Goal: Task Accomplishment & Management: Use online tool/utility

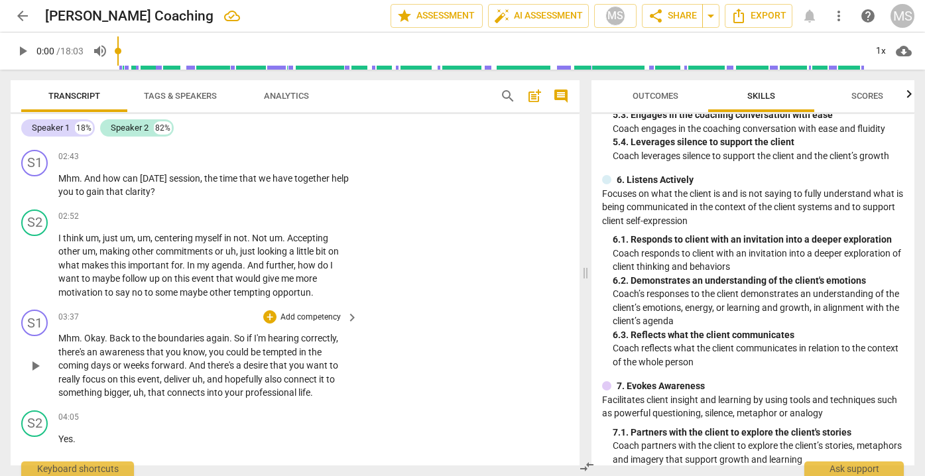
scroll to position [682, 0]
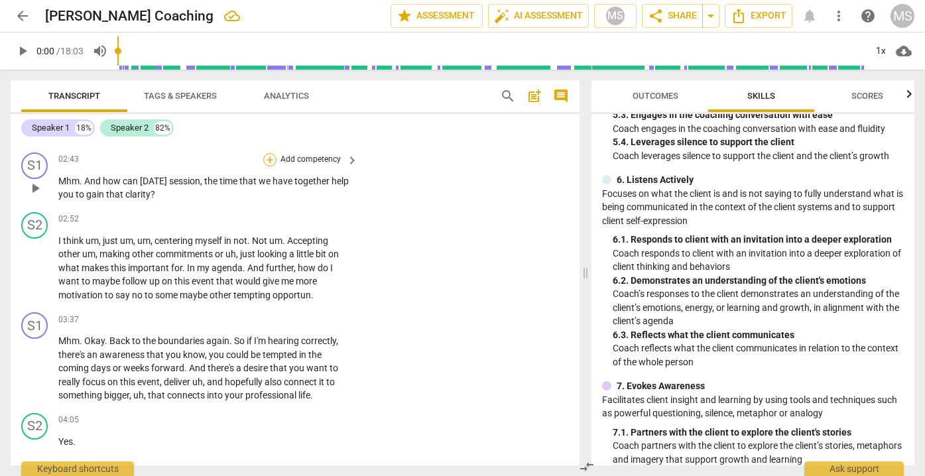
click at [267, 153] on div "+" at bounding box center [269, 159] width 13 height 13
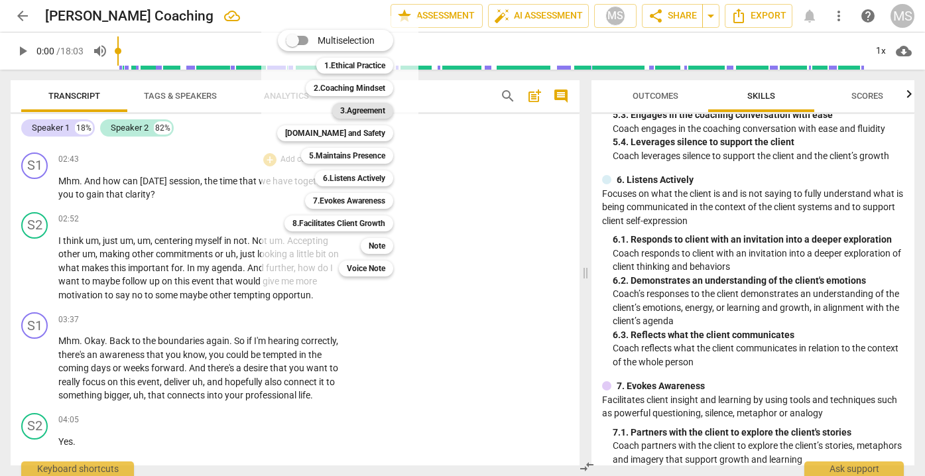
click at [355, 110] on b "3.Agreement" at bounding box center [362, 111] width 45 height 16
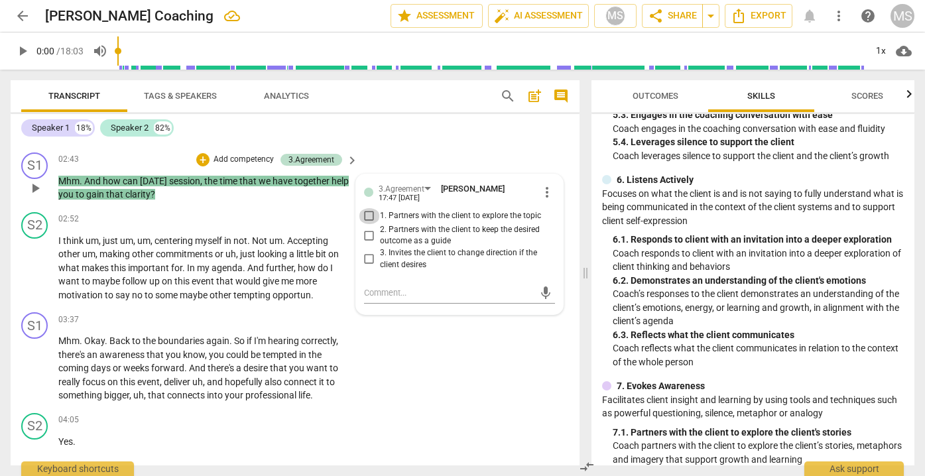
click at [367, 208] on input "1. Partners with the client to explore the topic" at bounding box center [369, 216] width 21 height 16
checkbox input "true"
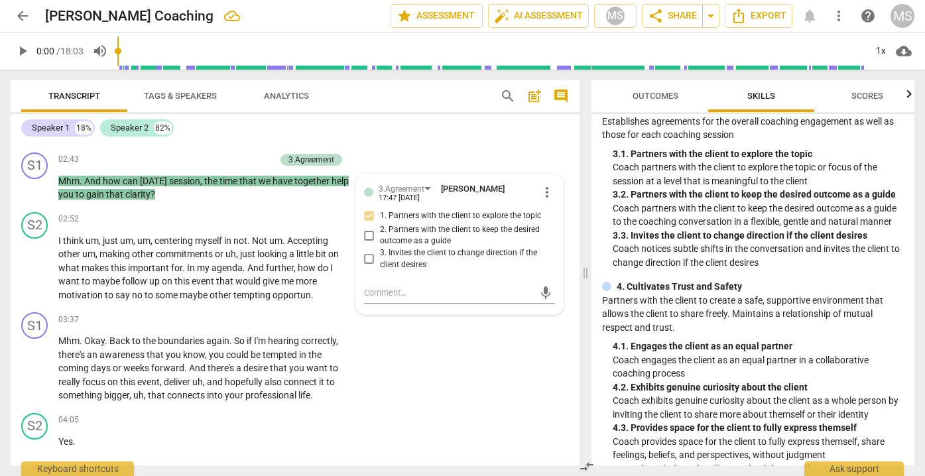
scroll to position [224, 0]
click at [543, 186] on span "more_vert" at bounding box center [547, 192] width 16 height 16
click at [438, 287] on div at bounding box center [462, 238] width 925 height 476
click at [416, 175] on div "3.Agreement [PERSON_NAME] 17:47 [DATE] more_vert 1. Partners with the client to…" at bounding box center [459, 244] width 207 height 141
click at [415, 183] on div "3.Agreement" at bounding box center [402, 189] width 46 height 13
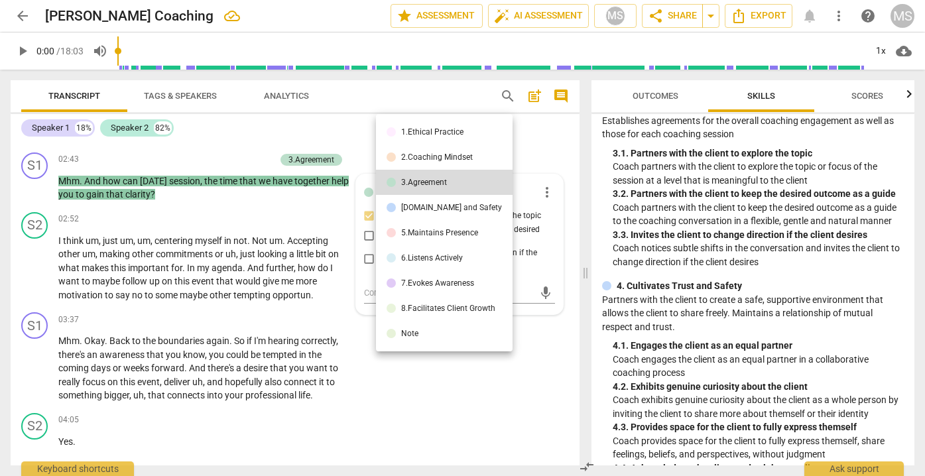
click at [326, 131] on div at bounding box center [462, 238] width 925 height 476
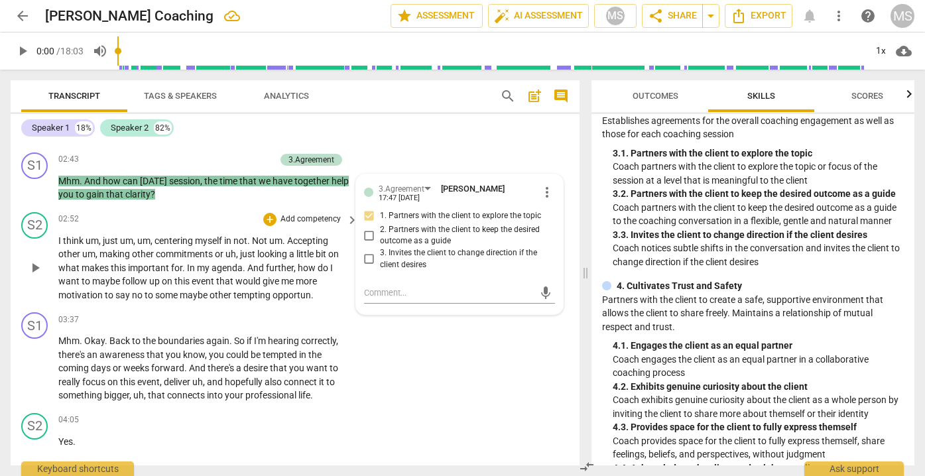
click at [281, 213] on div "+ Add competency" at bounding box center [302, 219] width 79 height 13
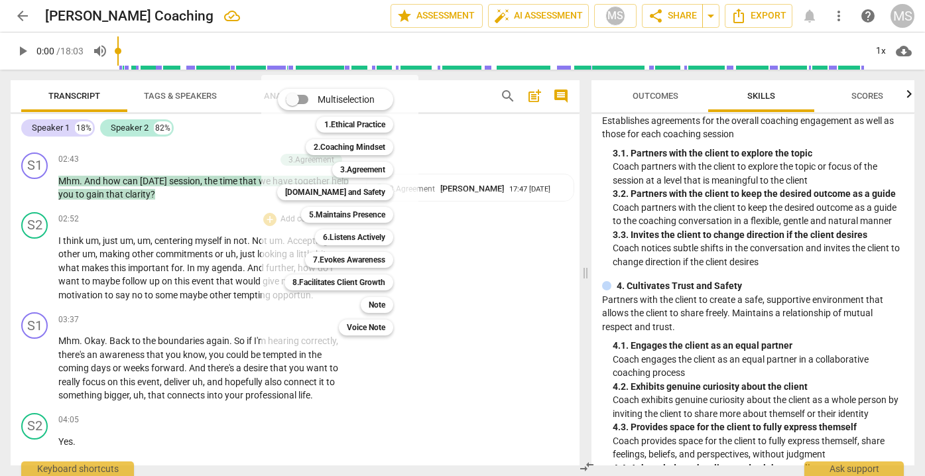
click at [312, 97] on span at bounding box center [297, 100] width 41 height 32
click at [308, 97] on input "Multiselection" at bounding box center [293, 100] width 32 height 32
checkbox input "true"
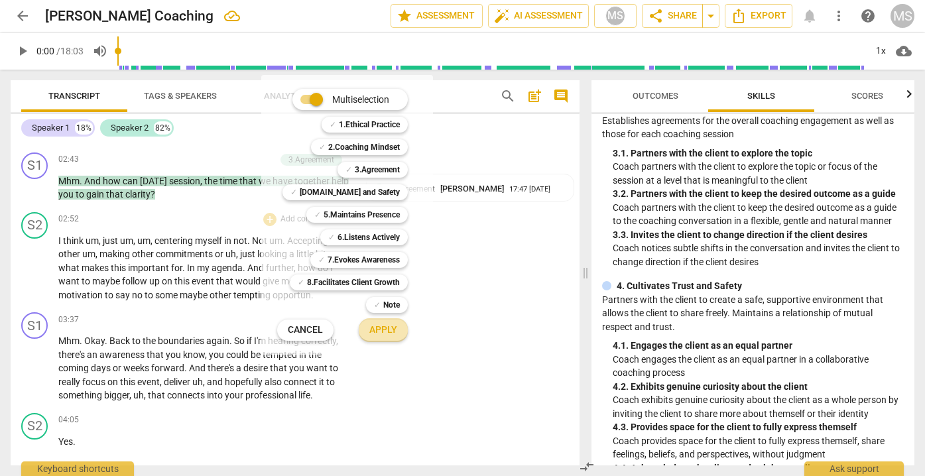
click at [384, 330] on span "Apply" at bounding box center [383, 330] width 28 height 13
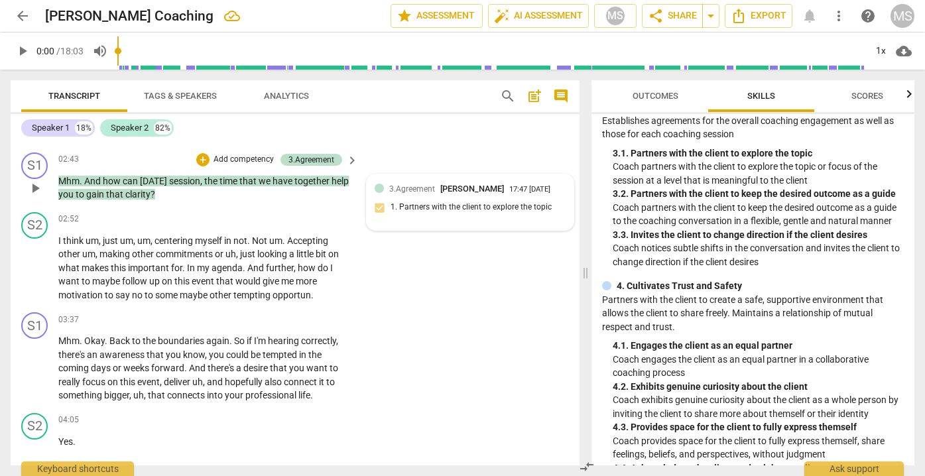
click at [397, 184] on span "3.Agreement" at bounding box center [412, 188] width 46 height 9
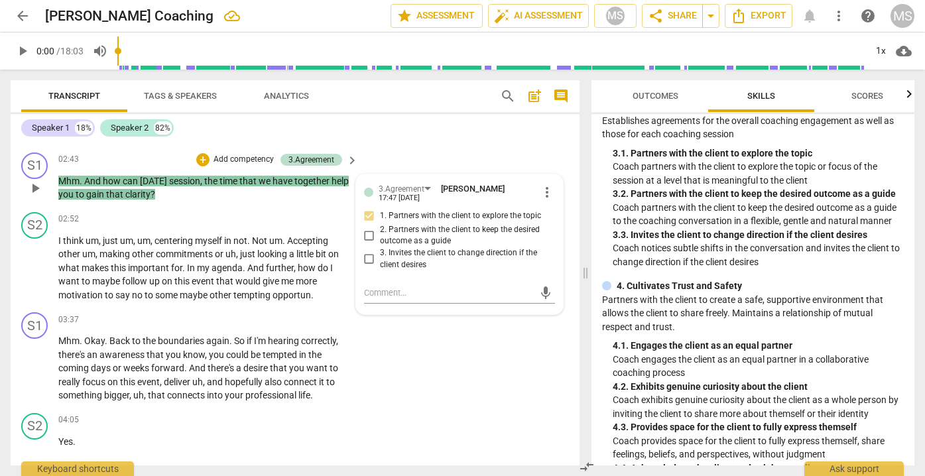
click at [245, 155] on p "Add competency" at bounding box center [243, 160] width 63 height 12
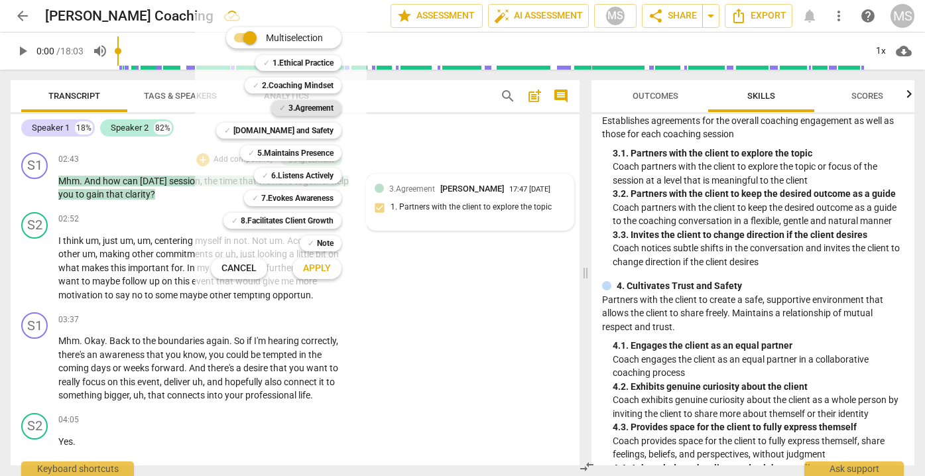
click at [308, 111] on b "3.Agreement" at bounding box center [311, 108] width 45 height 16
click at [312, 81] on b "2.Coaching Mindset" at bounding box center [298, 86] width 72 height 16
click at [310, 113] on b "3.Agreement" at bounding box center [311, 108] width 45 height 16
click at [306, 63] on b "1.Ethical Practice" at bounding box center [303, 63] width 61 height 16
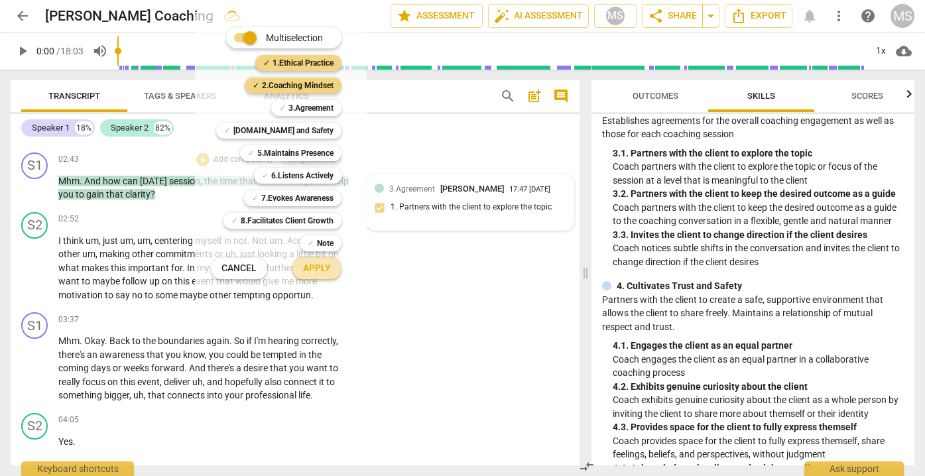
click at [312, 268] on span "Apply" at bounding box center [317, 268] width 28 height 13
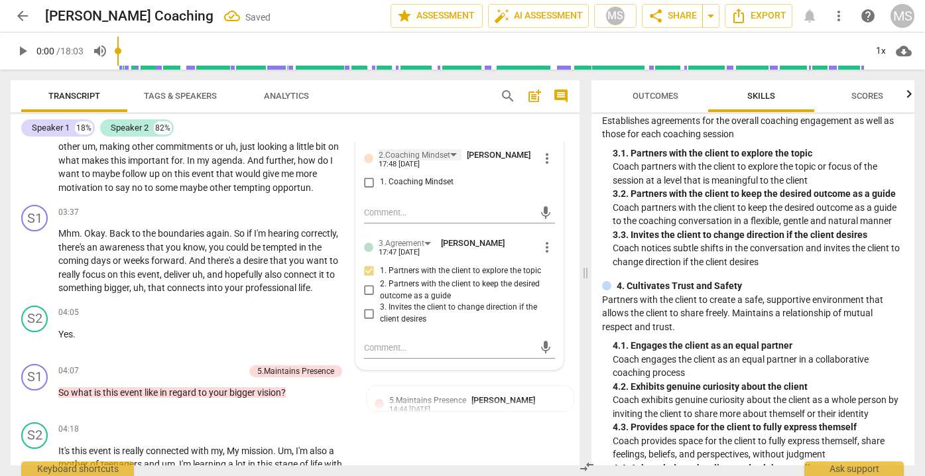
scroll to position [805, 0]
click at [367, 176] on input "1. Coaching Mindset" at bounding box center [369, 182] width 21 height 16
checkbox input "true"
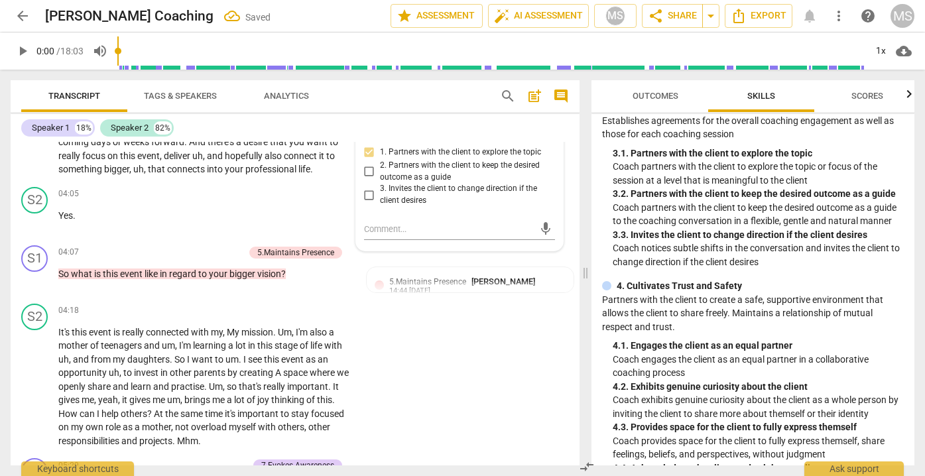
scroll to position [935, 0]
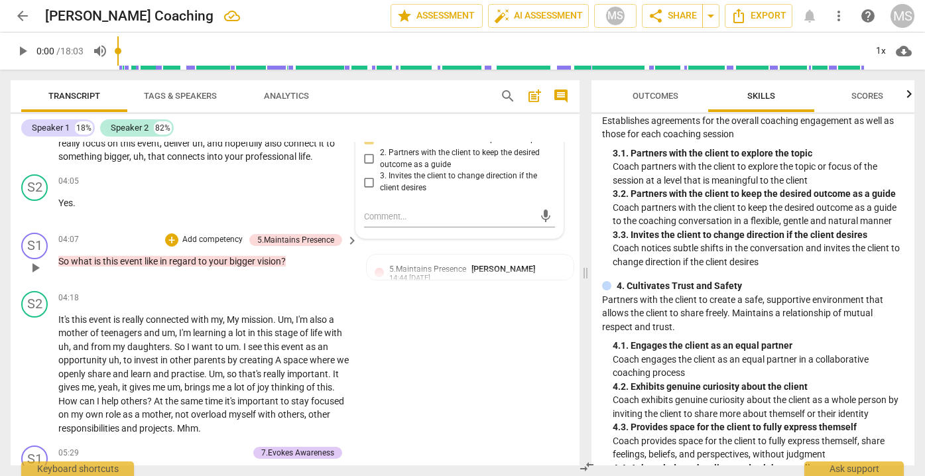
click at [189, 234] on p "Add competency" at bounding box center [212, 240] width 63 height 12
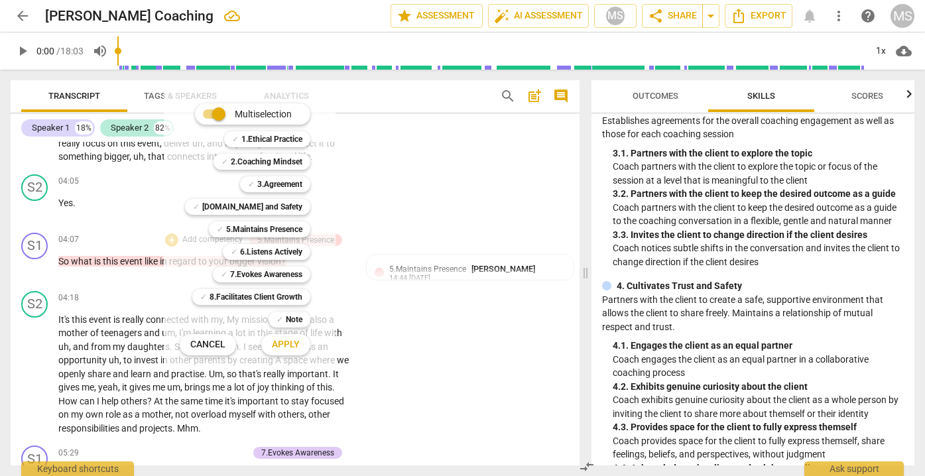
click at [290, 346] on span "Apply" at bounding box center [286, 344] width 28 height 13
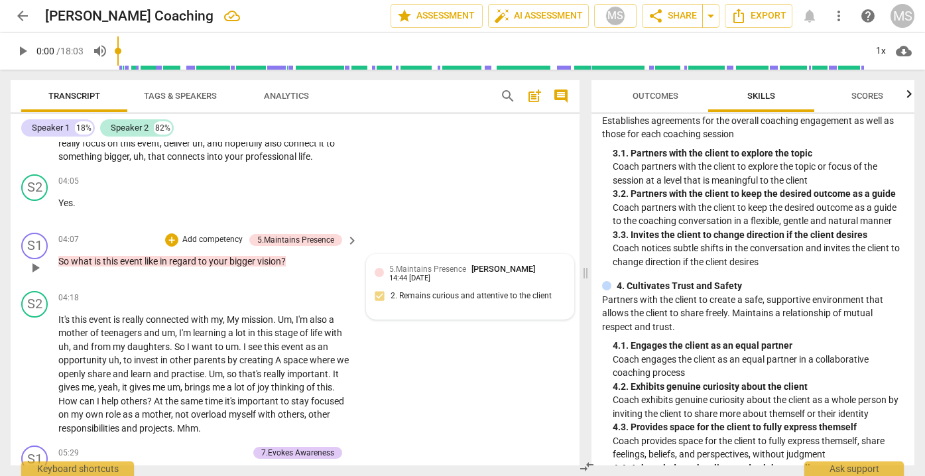
click at [427, 263] on div "5.Maintains Presence [PERSON_NAME]" at bounding box center [464, 269] width 151 height 13
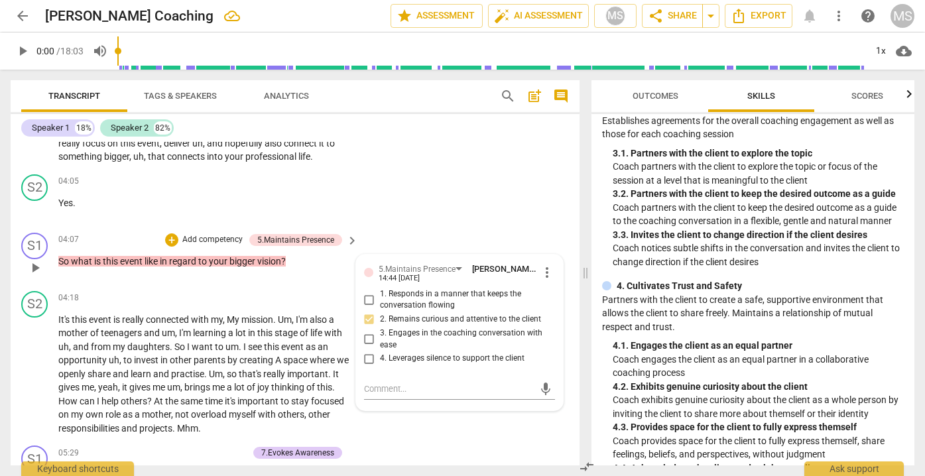
click at [221, 234] on p "Add competency" at bounding box center [212, 240] width 63 height 12
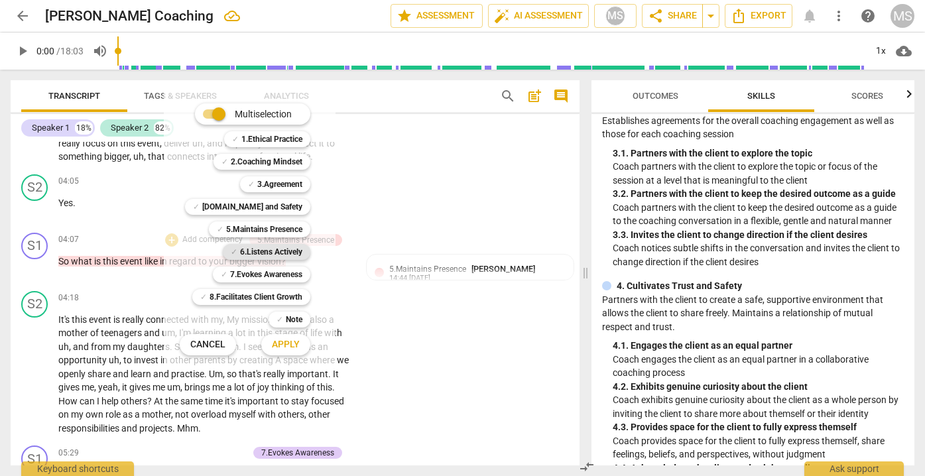
click at [273, 254] on b "6.Listens Actively" at bounding box center [271, 252] width 62 height 16
click at [274, 273] on b "7.Evokes Awareness" at bounding box center [266, 275] width 72 height 16
click at [285, 342] on span "Apply" at bounding box center [286, 344] width 28 height 13
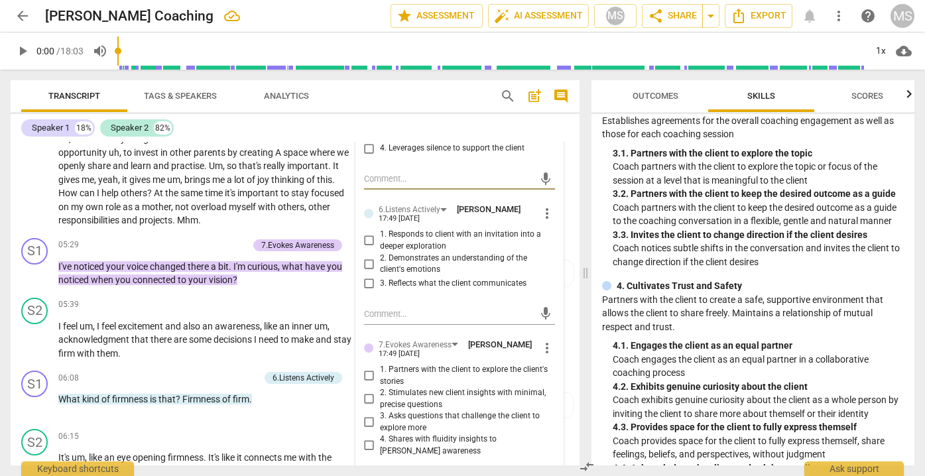
scroll to position [1151, 0]
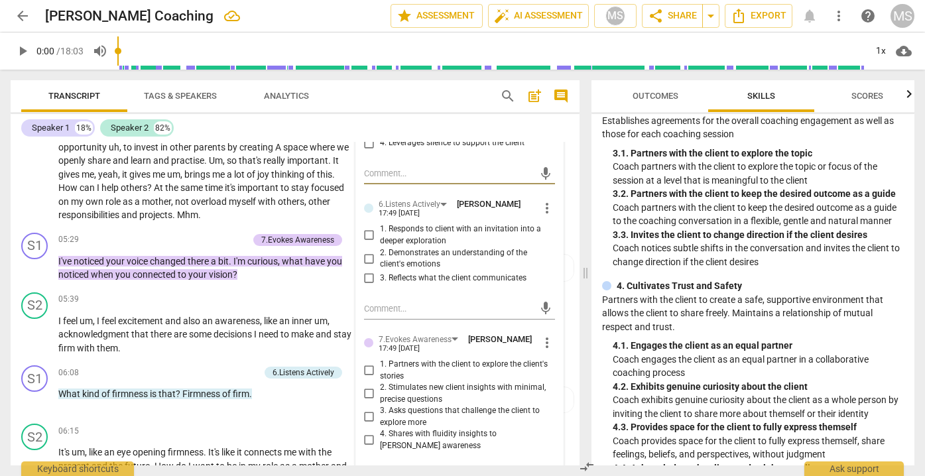
click at [370, 227] on input "1. Responds to client with an invitation into a deeper exploration" at bounding box center [369, 235] width 21 height 16
checkbox input "true"
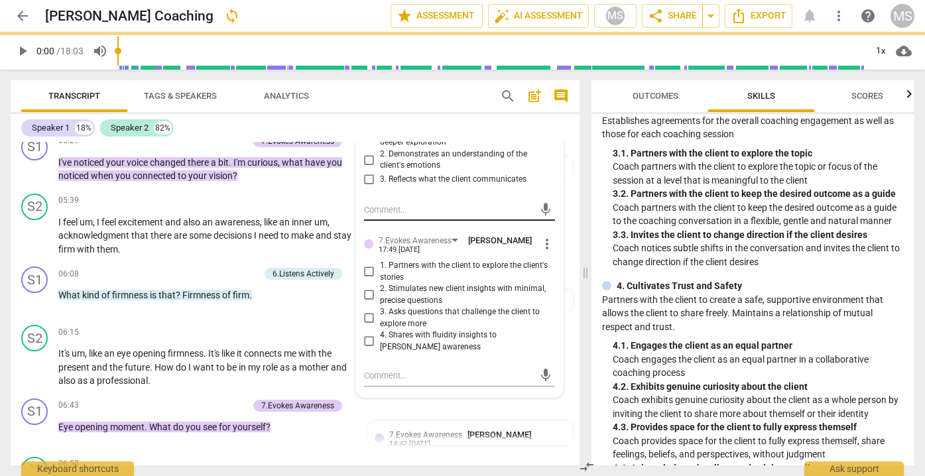
scroll to position [1254, 0]
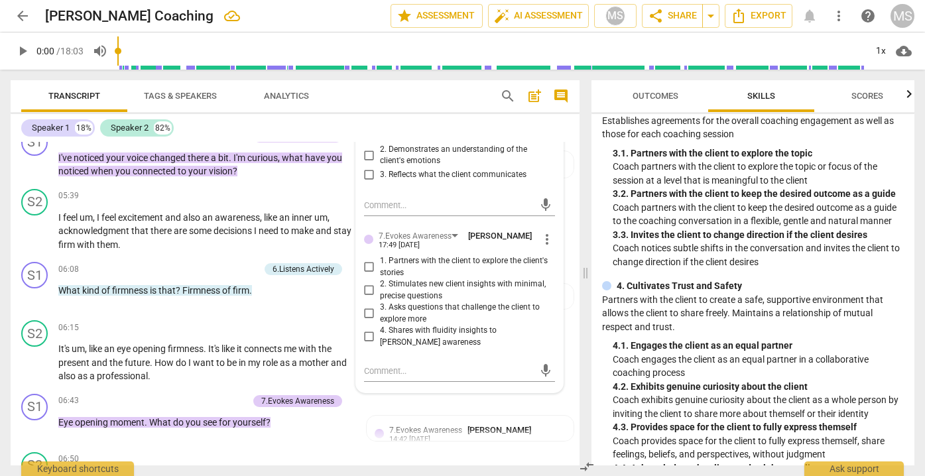
click at [371, 283] on input "2. Stimulates new client insights with minimal, precise questions" at bounding box center [369, 291] width 21 height 16
checkbox input "true"
click at [369, 306] on input "3. Asks questions that challenge the client to explore more" at bounding box center [369, 314] width 21 height 16
checkbox input "true"
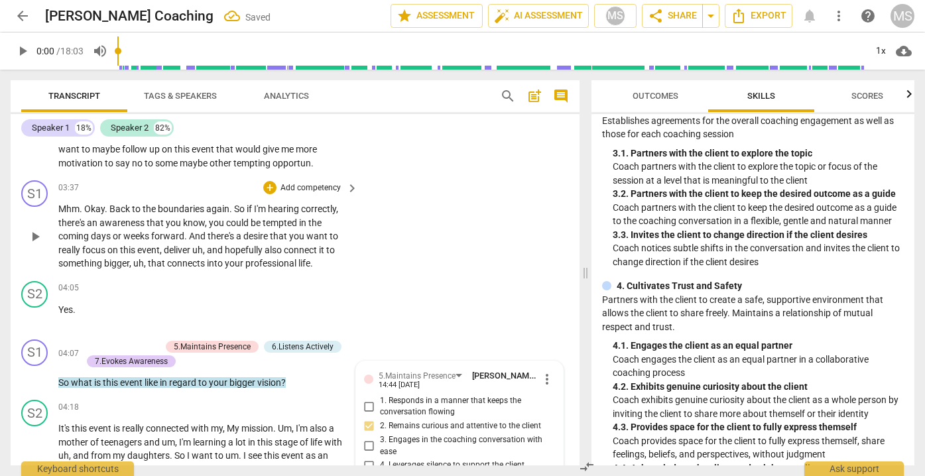
scroll to position [820, 0]
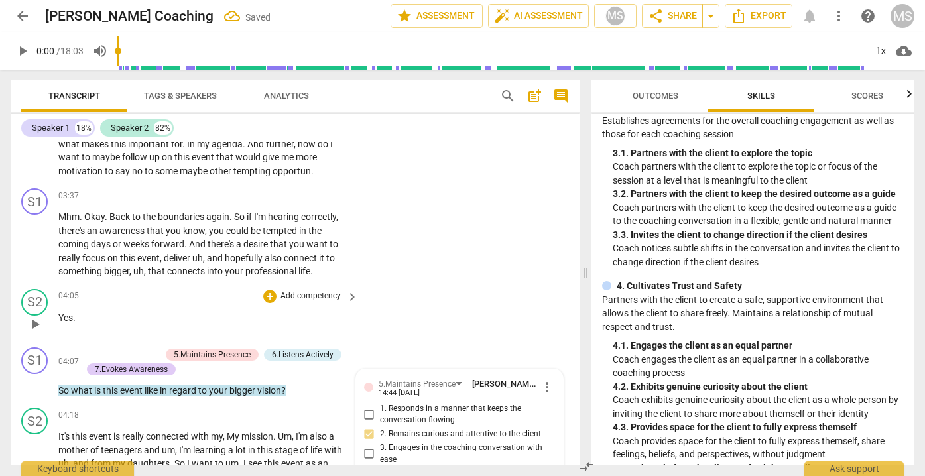
click at [432, 328] on div "S2 play_arrow pause 04:05 + Add competency keyboard_arrow_right Yes ." at bounding box center [295, 313] width 569 height 58
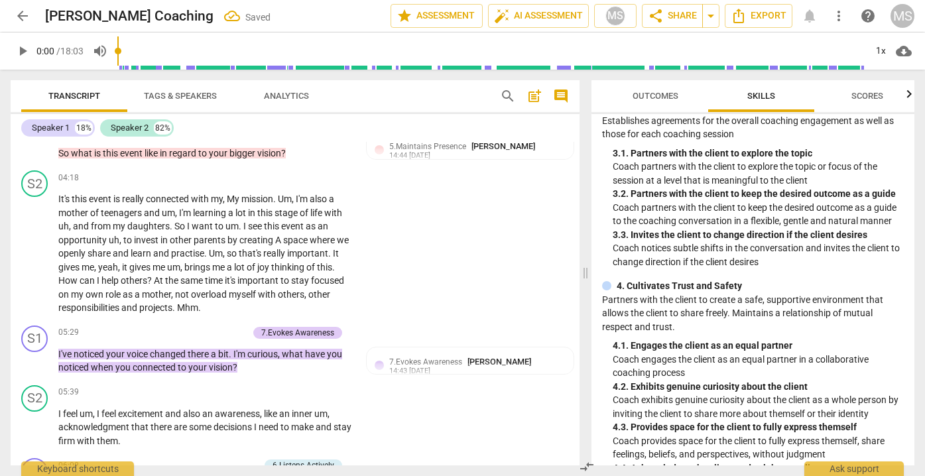
scroll to position [1059, 0]
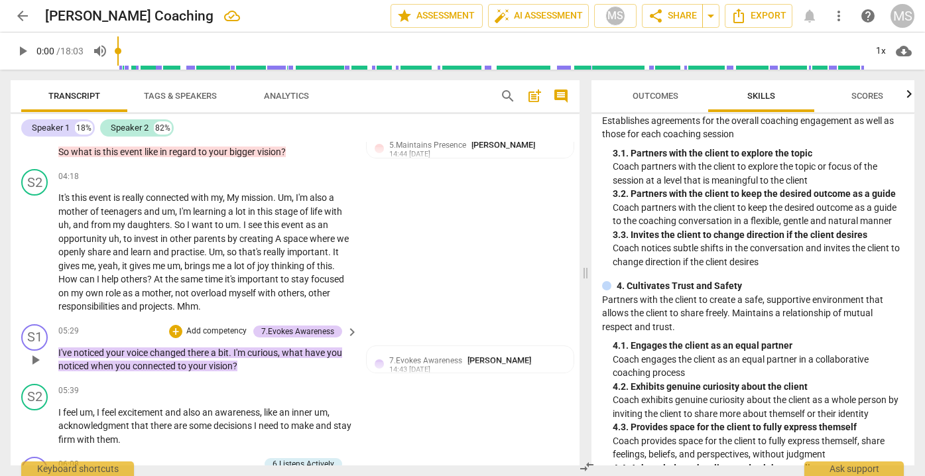
click at [206, 326] on p "Add competency" at bounding box center [216, 332] width 63 height 12
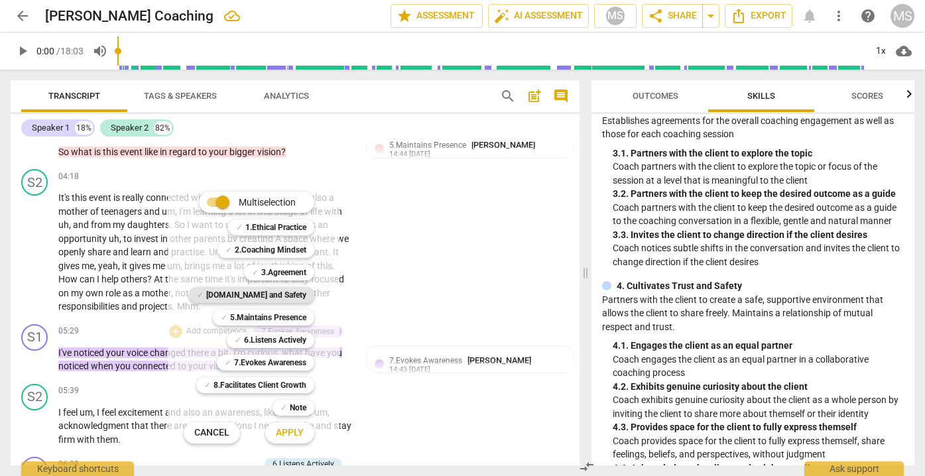
click at [287, 290] on b "[DOMAIN_NAME] and Safety" at bounding box center [256, 295] width 100 height 16
click at [282, 359] on b "7.Evokes Awareness" at bounding box center [270, 363] width 72 height 16
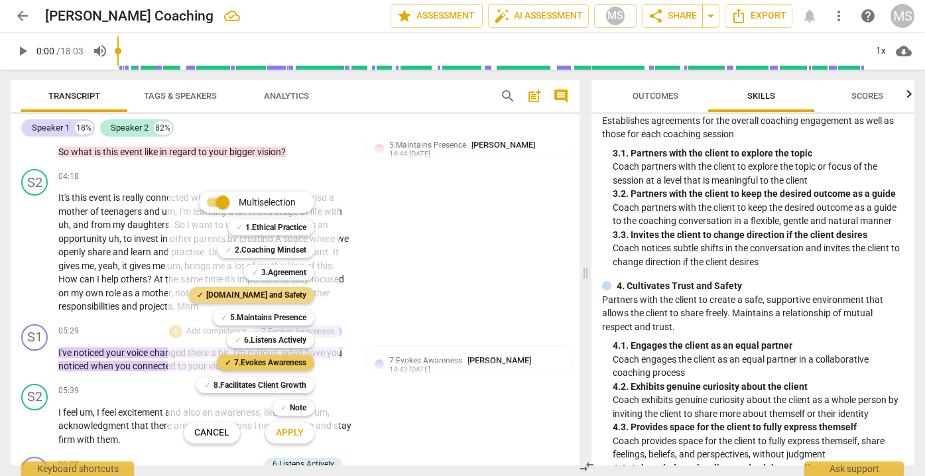
click at [279, 365] on b "7.Evokes Awareness" at bounding box center [270, 363] width 72 height 16
click at [277, 336] on b "6.Listens Actively" at bounding box center [275, 340] width 62 height 16
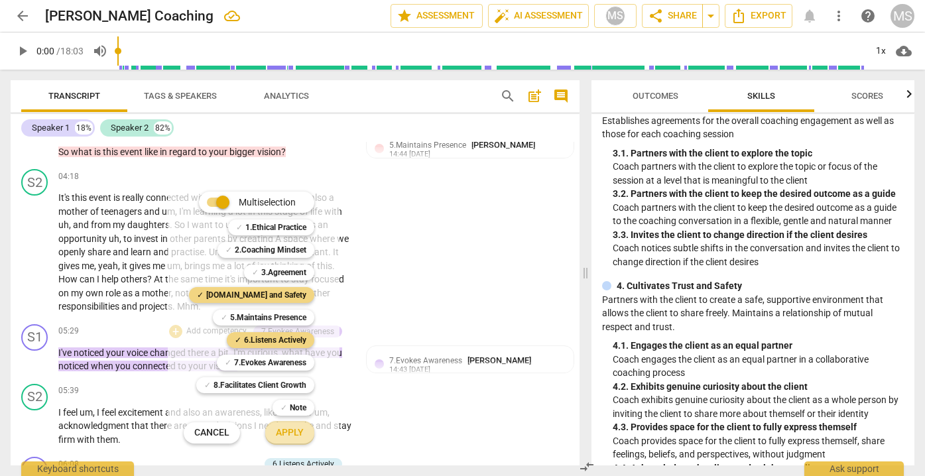
click at [289, 427] on span "Apply" at bounding box center [290, 432] width 28 height 13
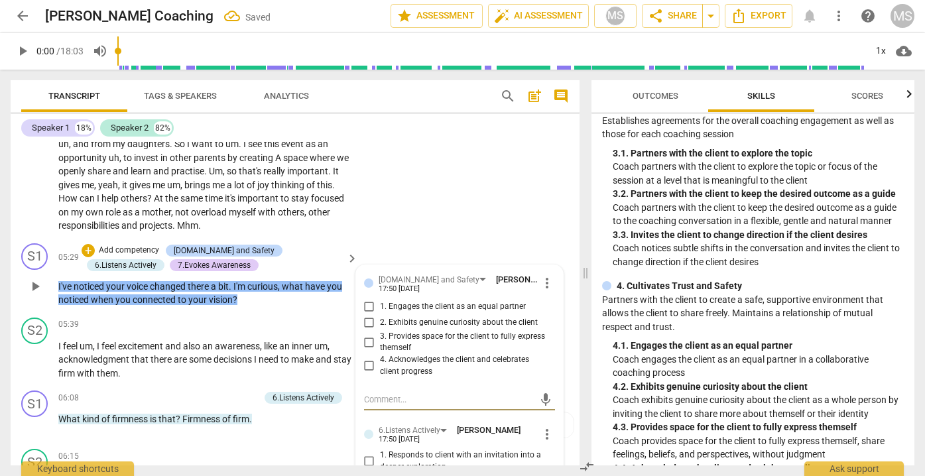
scroll to position [1149, 0]
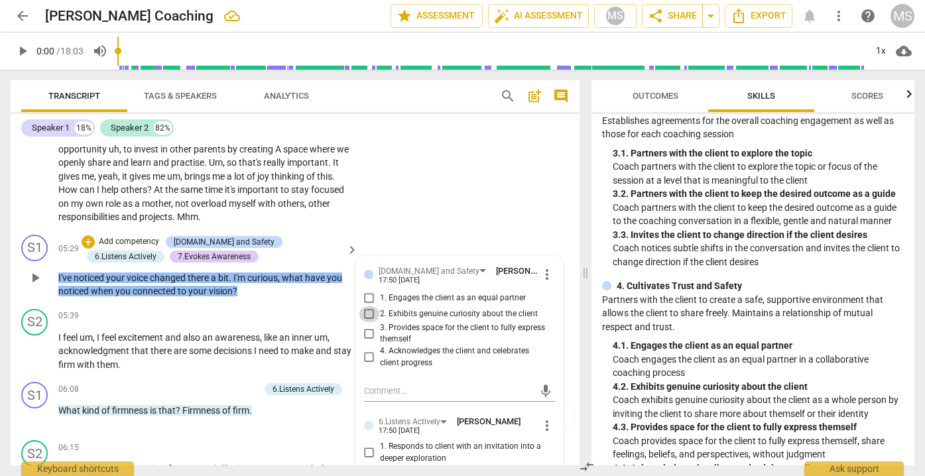
click at [371, 306] on input "2. Exhibits genuine curiosity about the client" at bounding box center [369, 314] width 21 height 16
checkbox input "true"
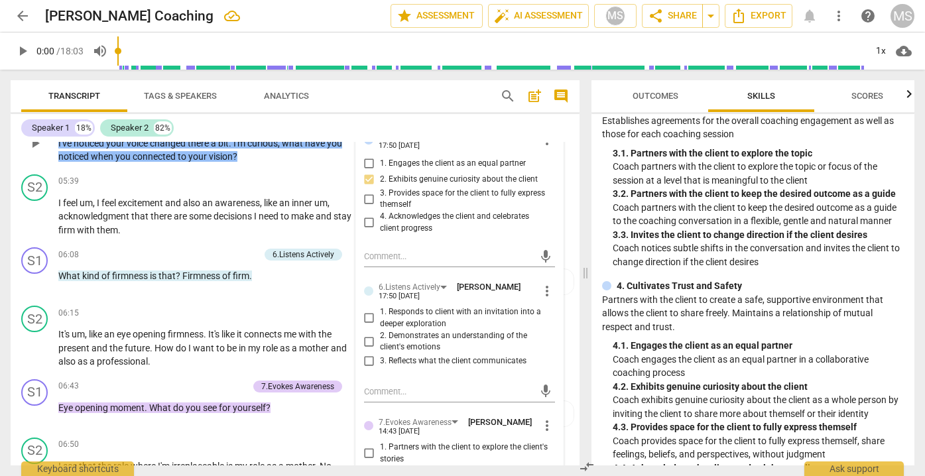
scroll to position [1281, 0]
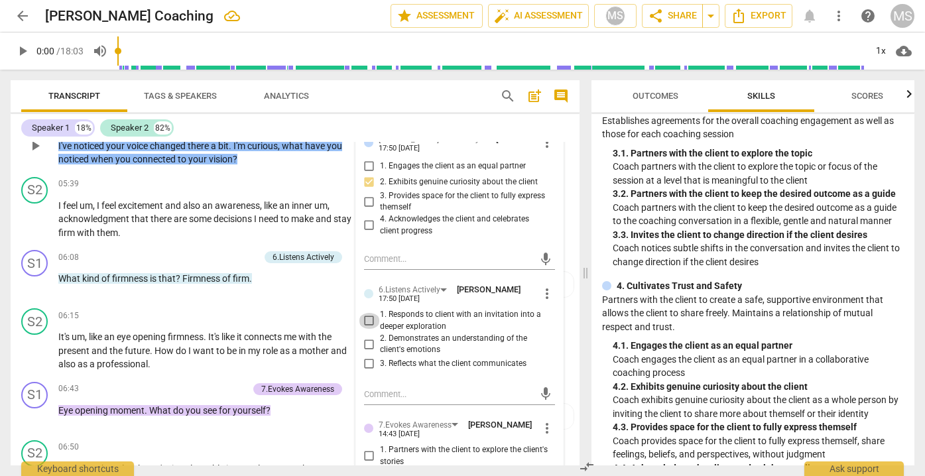
click at [368, 313] on input "1. Responds to client with an invitation into a deeper exploration" at bounding box center [369, 321] width 21 height 16
checkbox input "true"
click at [370, 356] on input "3. Reflects what the client communicates" at bounding box center [369, 364] width 21 height 16
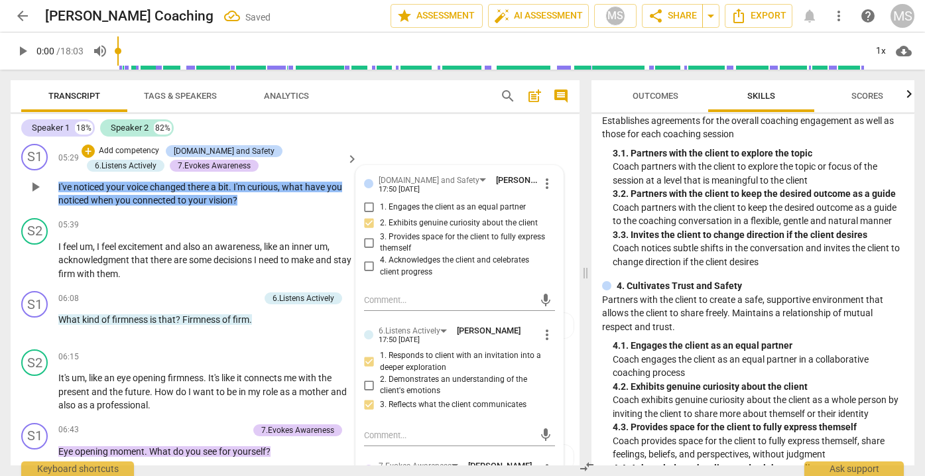
scroll to position [1252, 0]
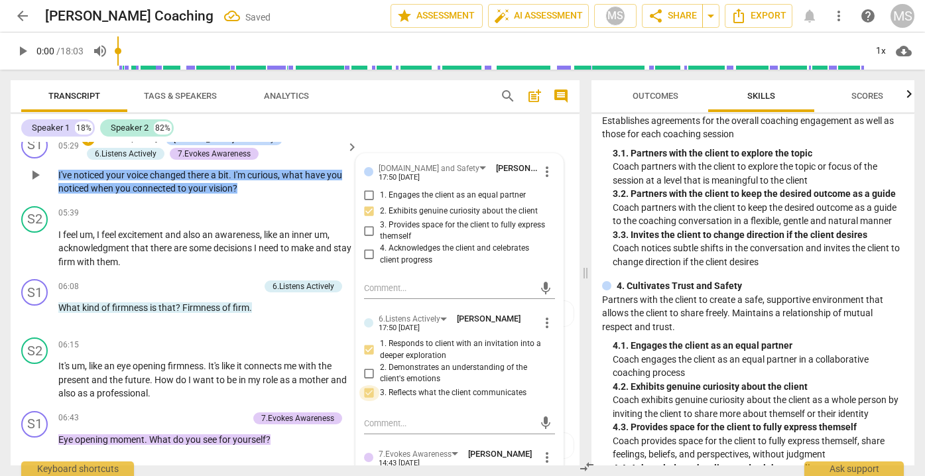
click at [365, 385] on input "3. Reflects what the client communicates" at bounding box center [369, 393] width 21 height 16
checkbox input "true"
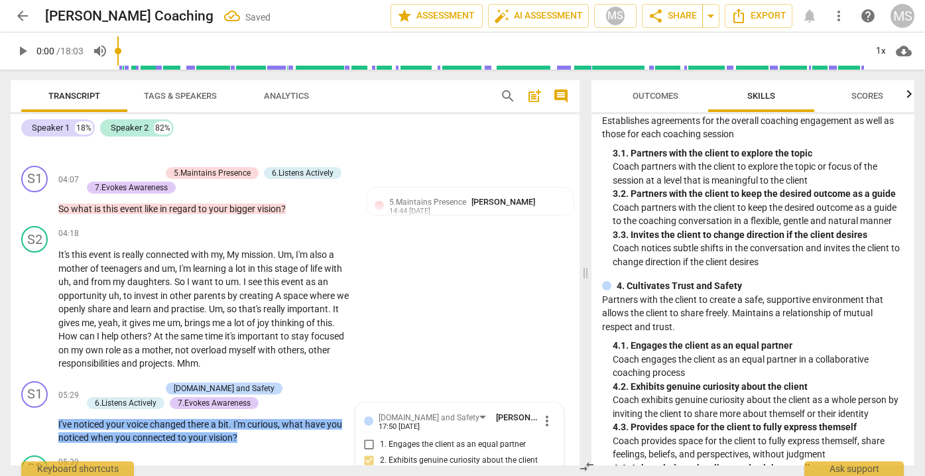
scroll to position [1014, 0]
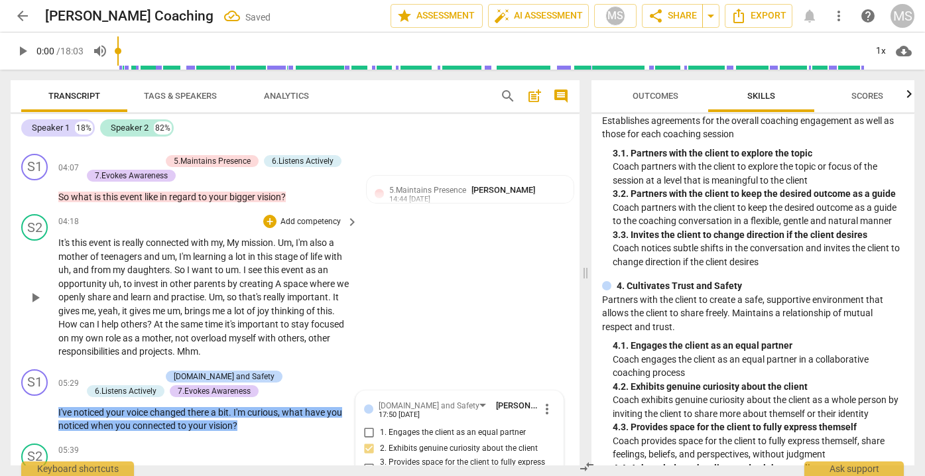
click at [463, 280] on div "S2 play_arrow pause 04:18 + Add competency keyboard_arrow_right It's this event…" at bounding box center [295, 286] width 569 height 155
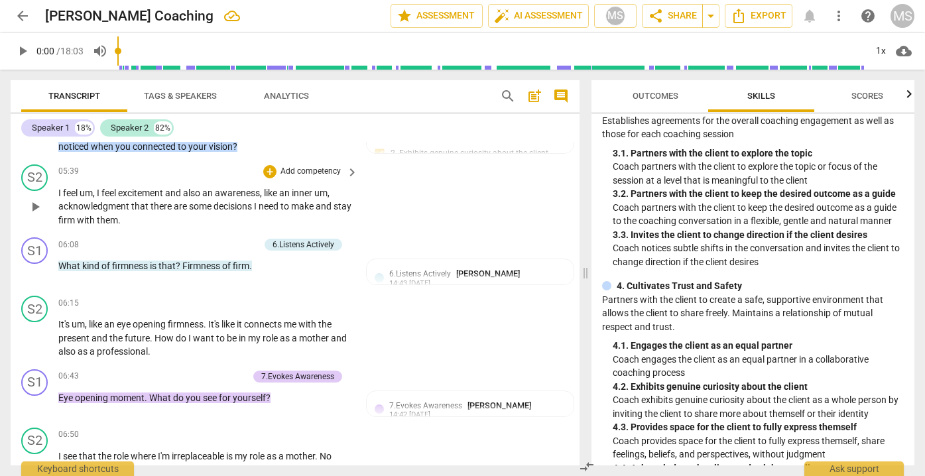
scroll to position [1300, 0]
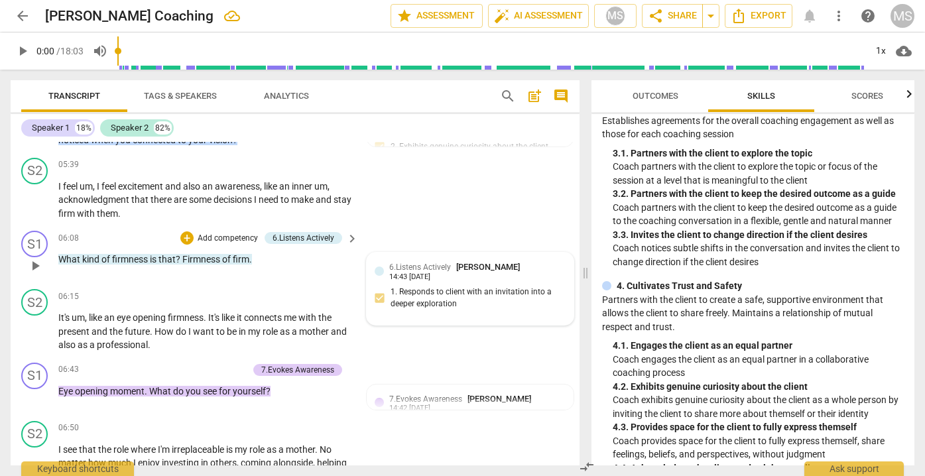
click at [407, 263] on span "6.Listens Actively" at bounding box center [420, 267] width 62 height 9
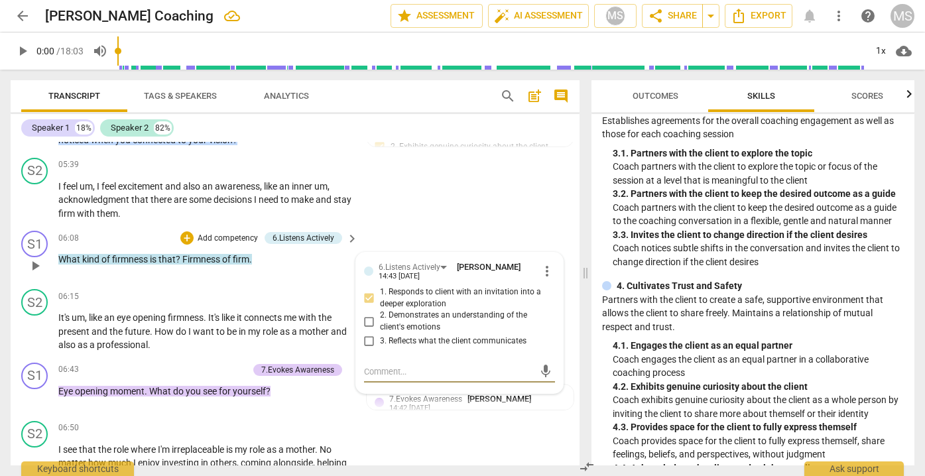
click at [371, 314] on input "2. Demonstrates an understanding of the client's emotions" at bounding box center [369, 322] width 21 height 16
checkbox input "true"
click at [233, 233] on p "Add competency" at bounding box center [227, 239] width 63 height 12
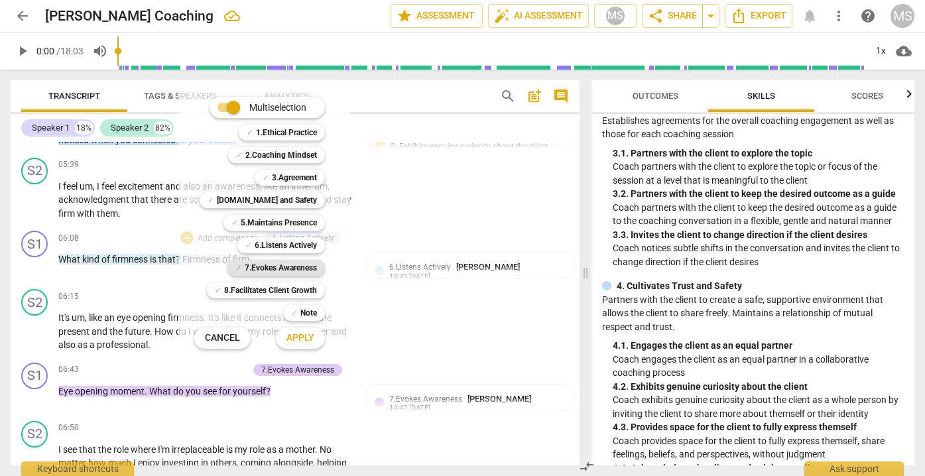
click at [296, 268] on b "7.Evokes Awareness" at bounding box center [281, 268] width 72 height 16
click at [296, 240] on b "6.Listens Actively" at bounding box center [286, 245] width 62 height 16
click at [284, 247] on b "6.Listens Actively" at bounding box center [286, 245] width 62 height 16
click at [278, 222] on b "5.Maintains Presence" at bounding box center [279, 223] width 76 height 16
click at [292, 337] on span "Apply" at bounding box center [301, 338] width 28 height 13
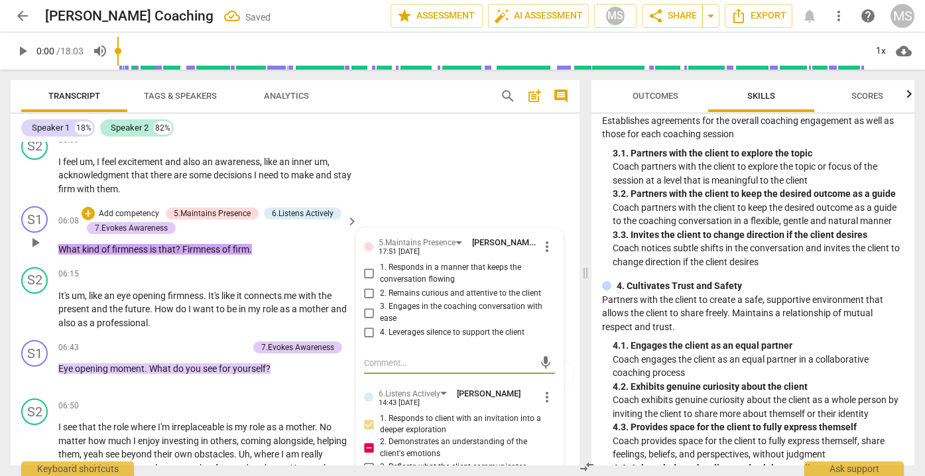
scroll to position [1332, 0]
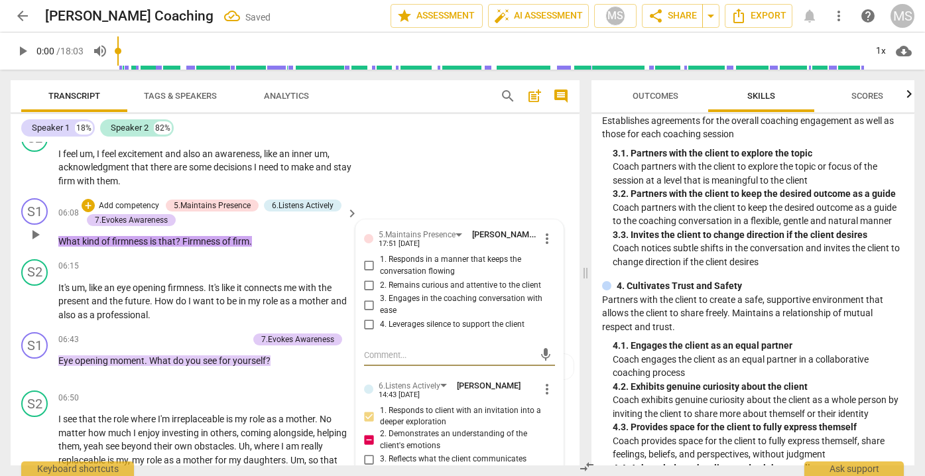
click at [369, 258] on input "1. Responds in a manner that keeps the conversation flowing" at bounding box center [369, 266] width 21 height 16
checkbox input "true"
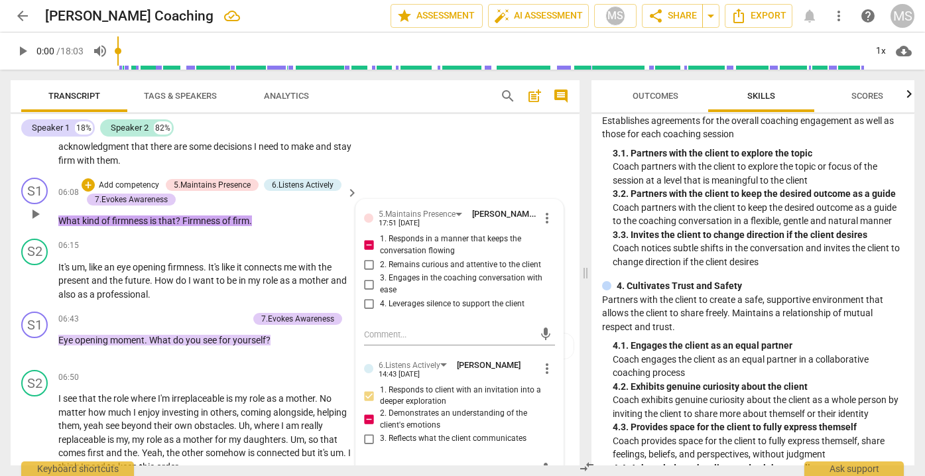
scroll to position [1356, 0]
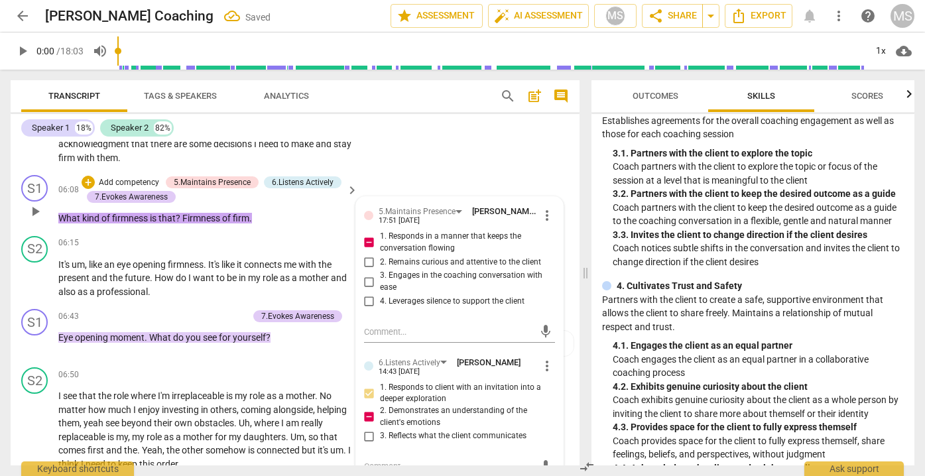
click at [367, 254] on input "2. Remains curious and attentive to the client" at bounding box center [369, 262] width 21 height 16
checkbox input "true"
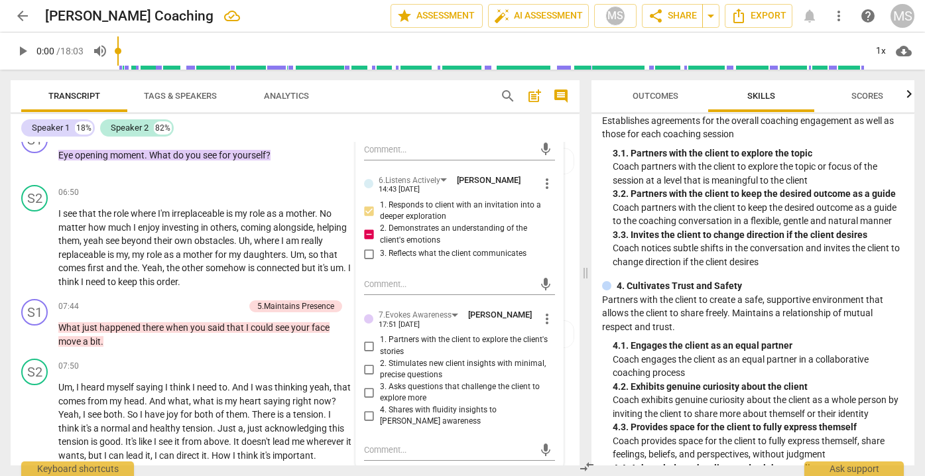
scroll to position [1541, 0]
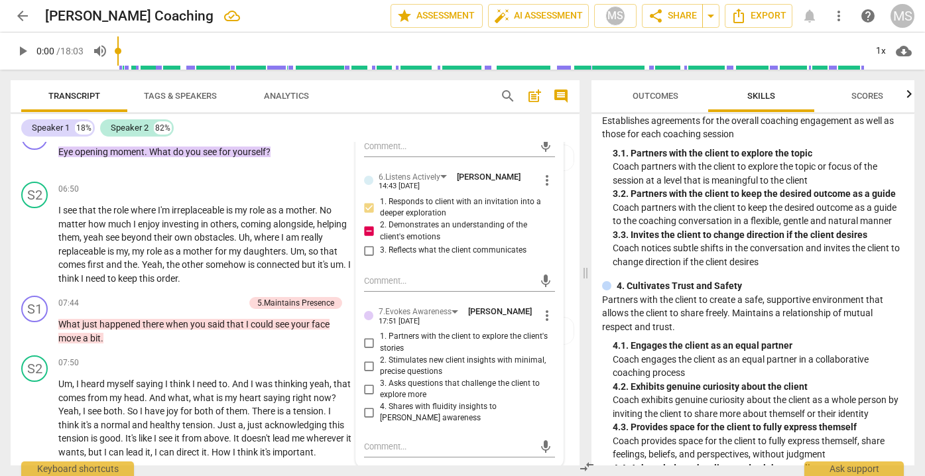
click at [367, 358] on input "2. Stimulates new client insights with minimal, precise questions" at bounding box center [369, 366] width 21 height 16
checkbox input "true"
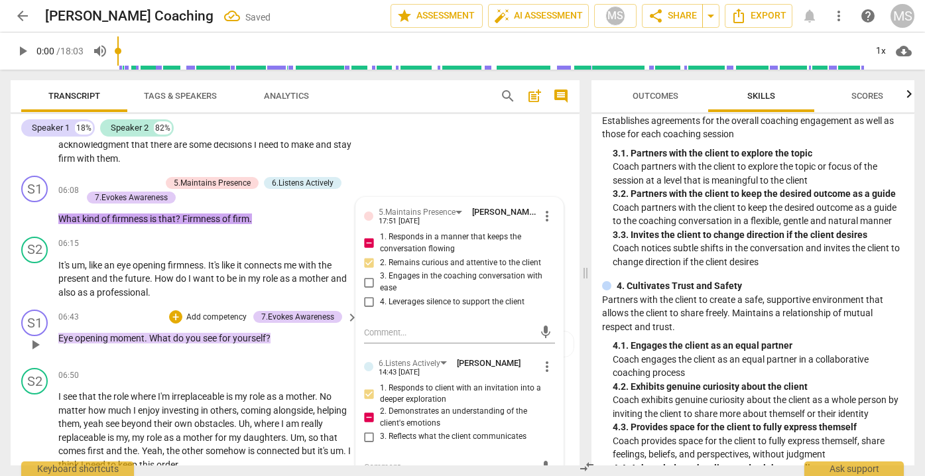
scroll to position [1354, 0]
click at [366, 171] on div "S1 play_arrow pause 06:08 + Add competency 5.Maintains Presence 6.Listens Activ…" at bounding box center [295, 201] width 569 height 61
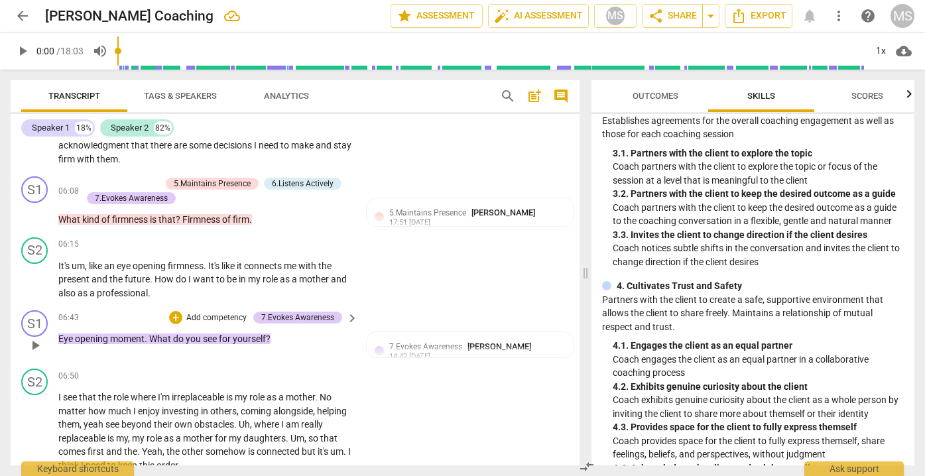
click at [220, 312] on p "Add competency" at bounding box center [216, 318] width 63 height 12
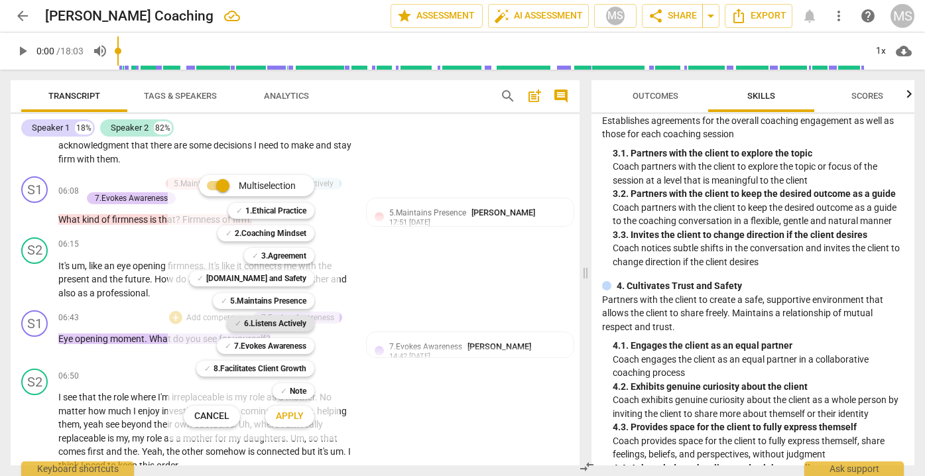
click at [273, 319] on b "6.Listens Actively" at bounding box center [275, 324] width 62 height 16
click at [274, 277] on b "[DOMAIN_NAME] and Safety" at bounding box center [256, 279] width 100 height 16
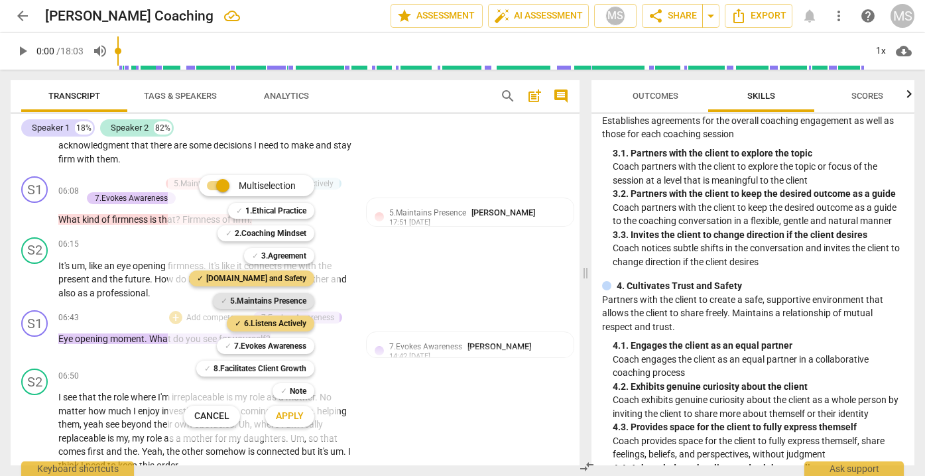
click at [275, 298] on b "5.Maintains Presence" at bounding box center [268, 301] width 76 height 16
click at [287, 413] on span "Apply" at bounding box center [290, 416] width 28 height 13
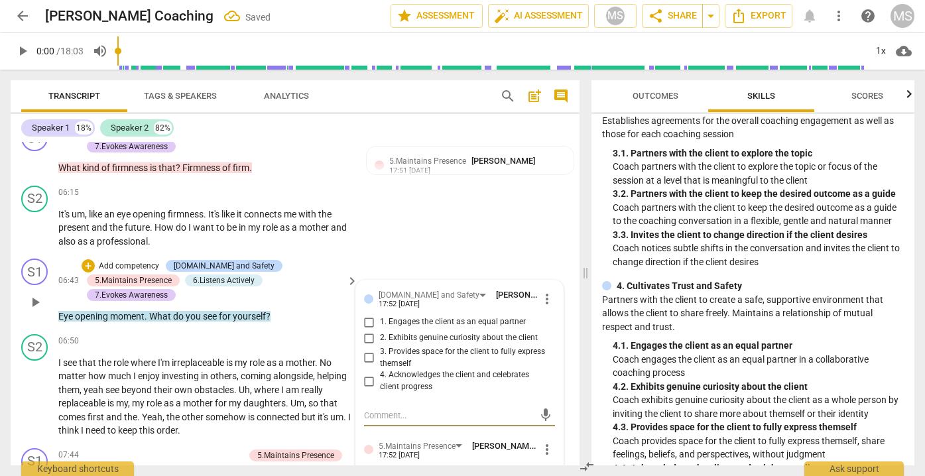
scroll to position [1417, 0]
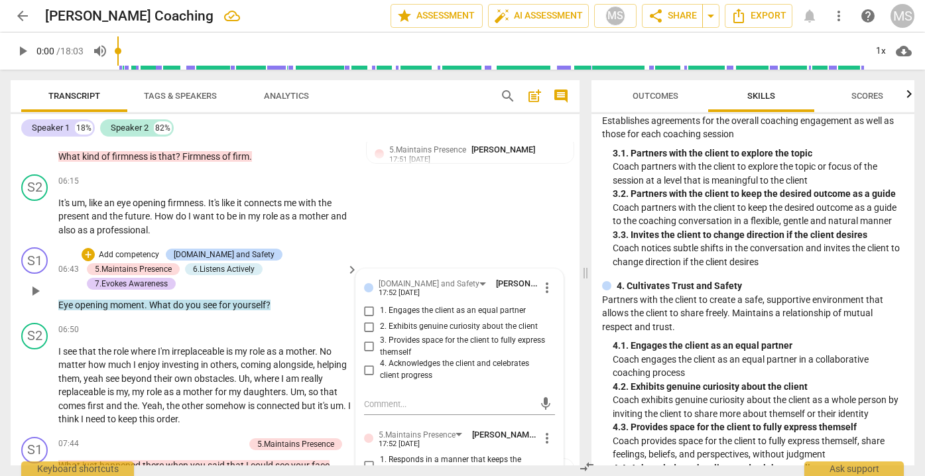
click at [418, 321] on span "2. Exhibits genuine curiosity about the client" at bounding box center [459, 327] width 158 height 12
click at [380, 319] on input "2. Exhibits genuine curiosity about the client" at bounding box center [369, 327] width 21 height 16
checkbox input "true"
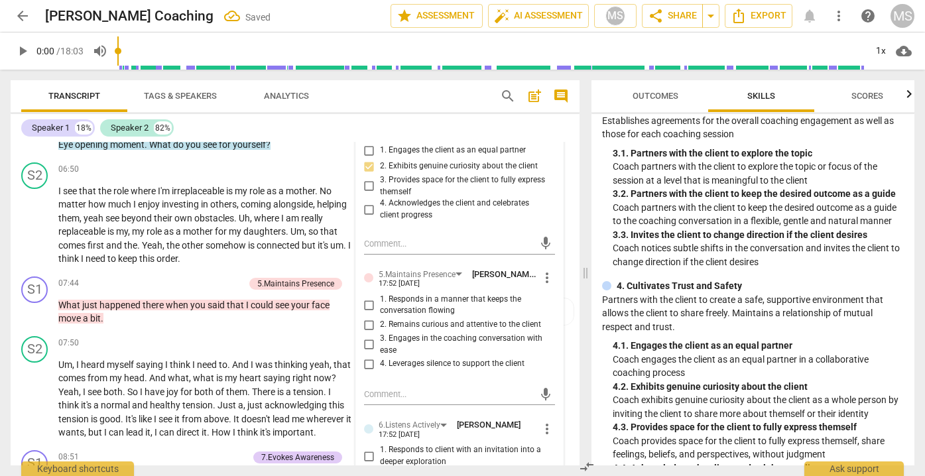
scroll to position [1578, 0]
click at [407, 318] on span "2. Remains curious and attentive to the client" at bounding box center [460, 324] width 161 height 12
click at [380, 316] on input "2. Remains curious and attentive to the client" at bounding box center [369, 324] width 21 height 16
checkbox input "true"
click at [407, 332] on span "3. Engages in the coaching conversation with ease" at bounding box center [465, 343] width 170 height 23
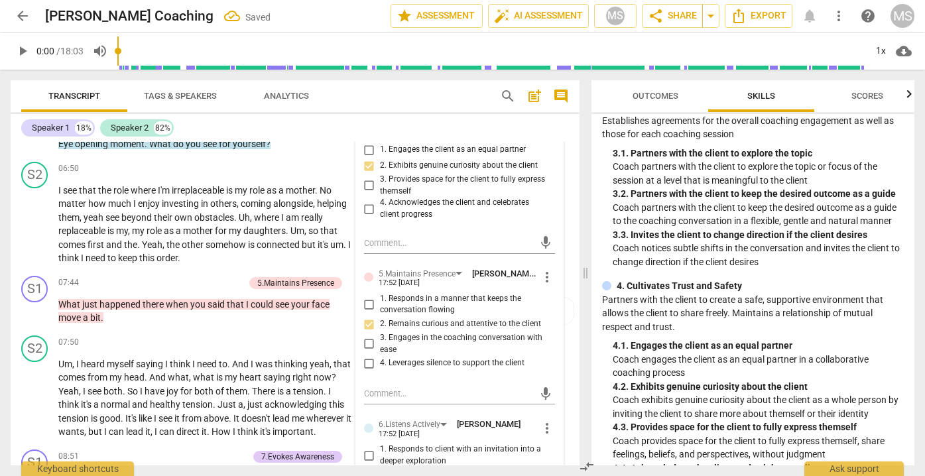
click at [380, 336] on input "3. Engages in the coaching conversation with ease" at bounding box center [369, 344] width 21 height 16
checkbox input "true"
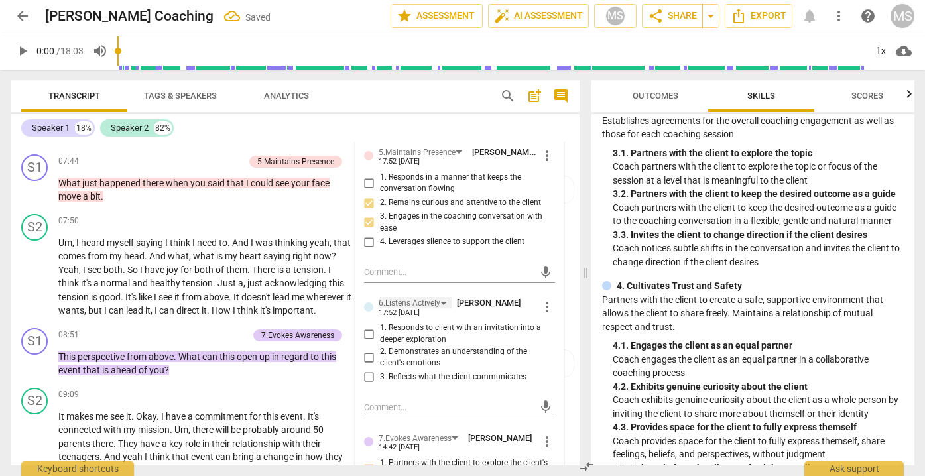
scroll to position [1703, 0]
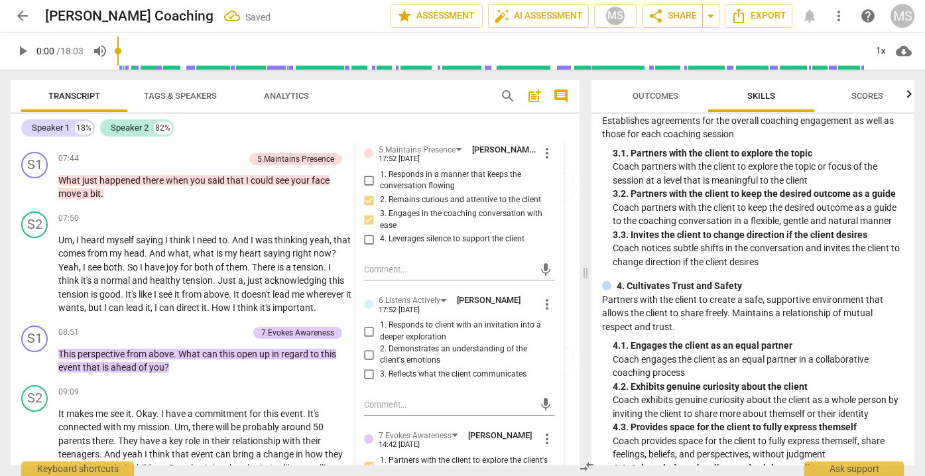
click at [405, 320] on span "1. Responds to client with an invitation into a deeper exploration" at bounding box center [465, 331] width 170 height 23
click at [380, 324] on input "1. Responds to client with an invitation into a deeper exploration" at bounding box center [369, 332] width 21 height 16
checkbox input "true"
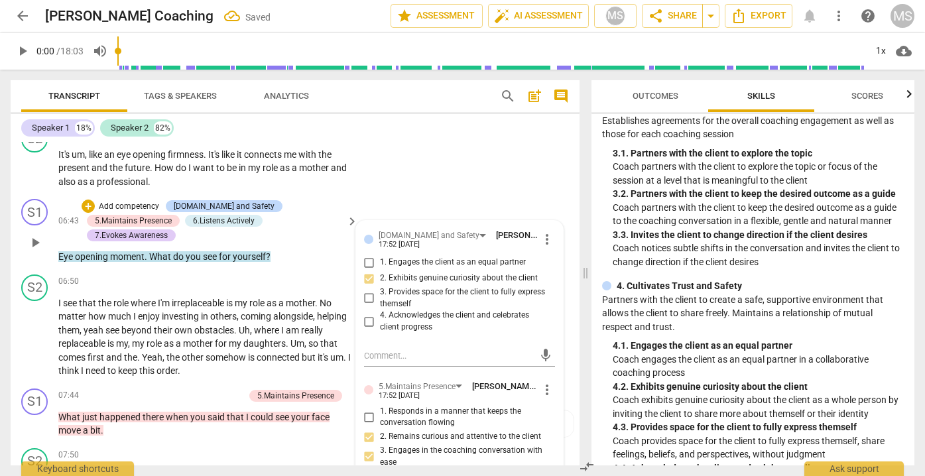
scroll to position [1394, 0]
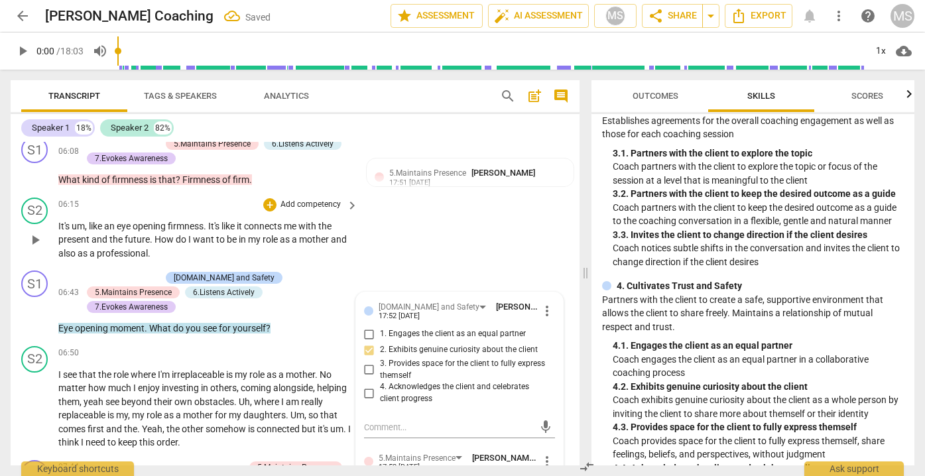
click at [393, 238] on div "S2 play_arrow pause 06:15 + Add competency keyboard_arrow_right It's um , like …" at bounding box center [295, 229] width 569 height 74
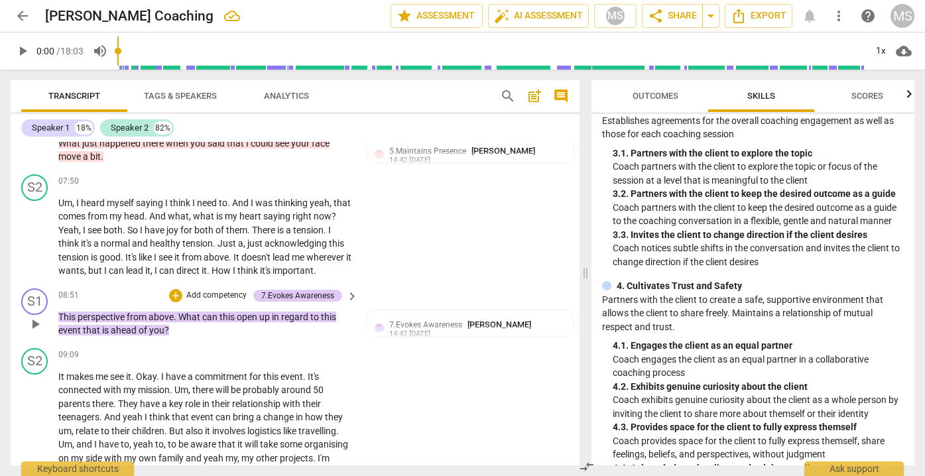
scroll to position [1746, 0]
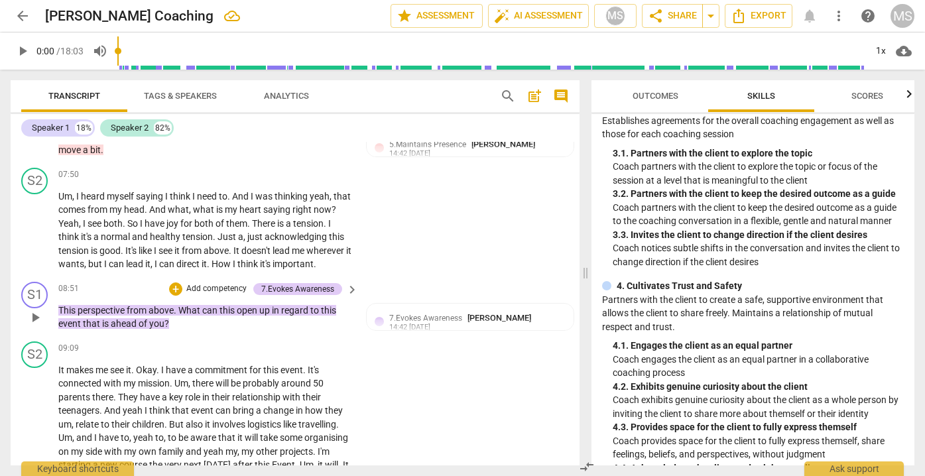
click at [206, 283] on p "Add competency" at bounding box center [216, 289] width 63 height 12
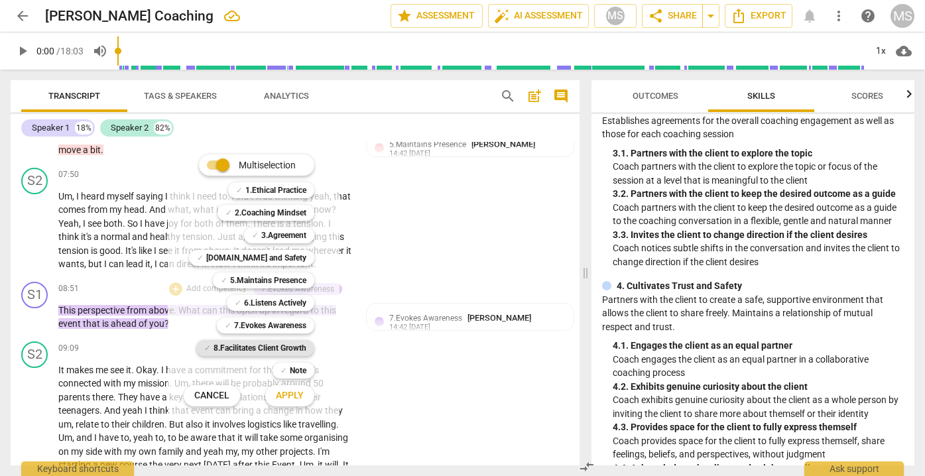
click at [254, 346] on b "8.Facilitates Client Growth" at bounding box center [260, 348] width 93 height 16
click at [262, 275] on b "5.Maintains Presence" at bounding box center [268, 281] width 76 height 16
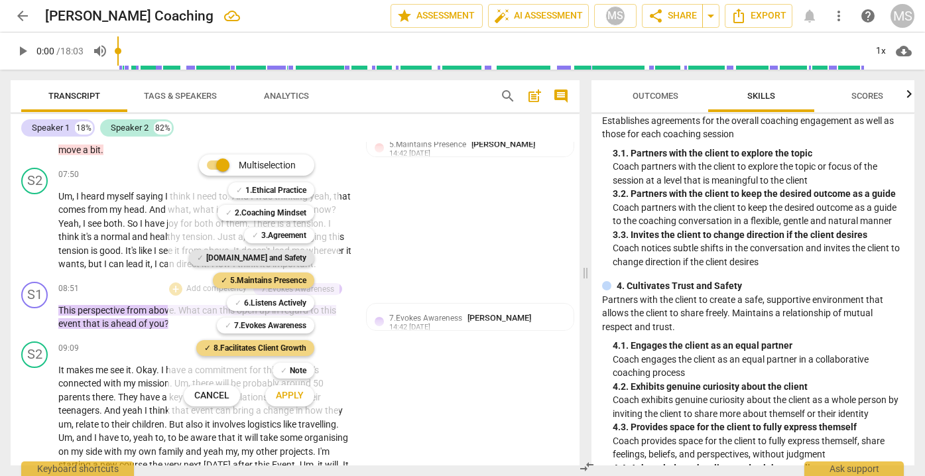
click at [263, 254] on b "[DOMAIN_NAME] and Safety" at bounding box center [256, 258] width 100 height 16
click at [291, 391] on span "Apply" at bounding box center [290, 395] width 28 height 13
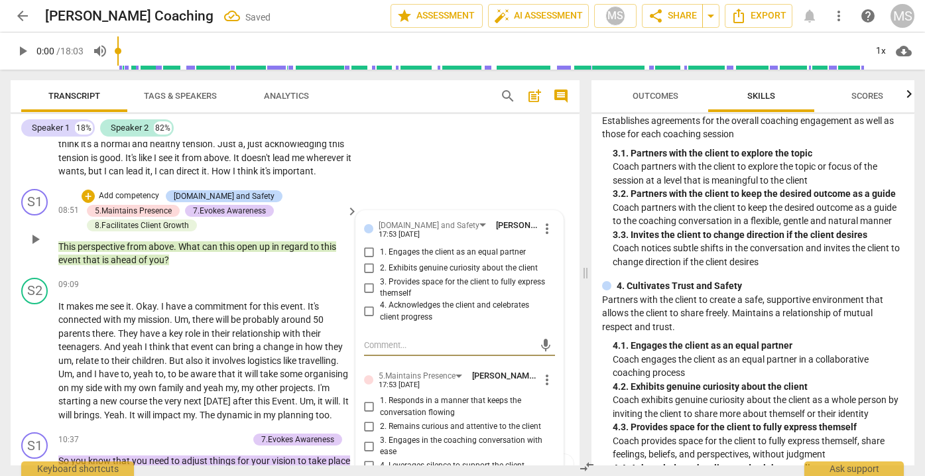
scroll to position [1844, 0]
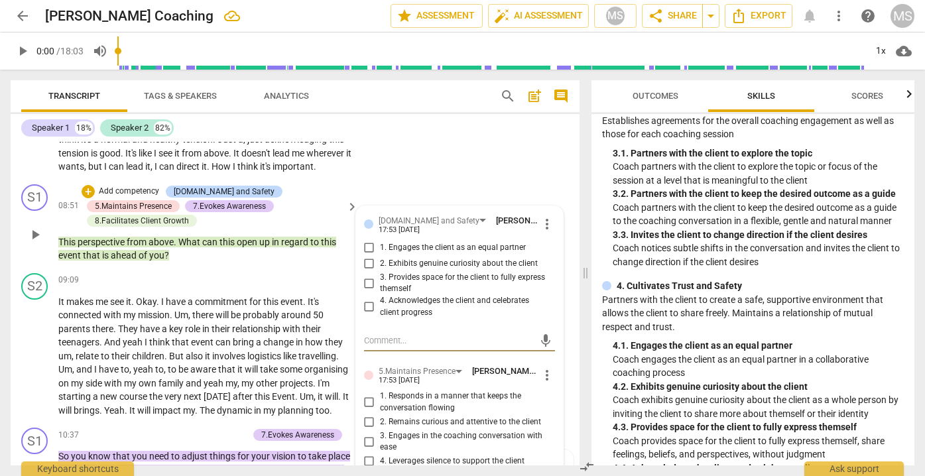
click at [368, 256] on input "2. Exhibits genuine curiosity about the client" at bounding box center [369, 264] width 21 height 16
checkbox input "true"
click at [373, 275] on input "3. Provides space for the client to fully express themself" at bounding box center [369, 283] width 21 height 16
checkbox input "true"
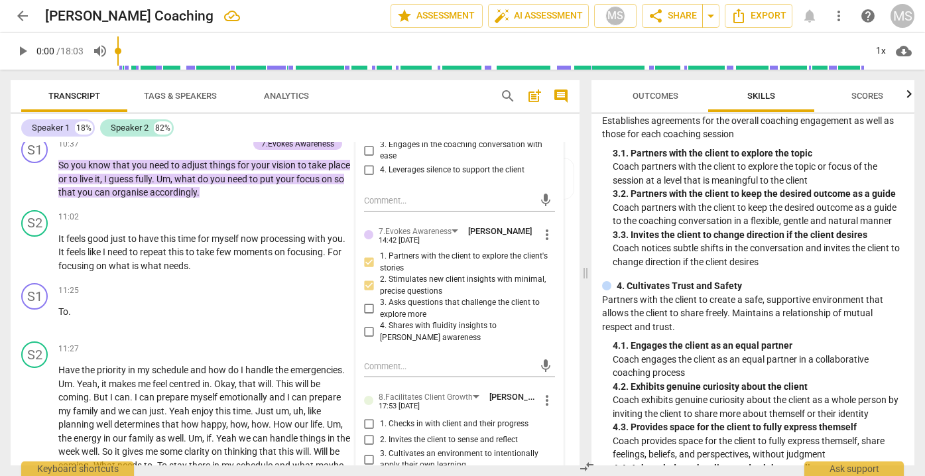
scroll to position [2136, 0]
click at [369, 300] on input "3. Asks questions that challenge the client to explore more" at bounding box center [369, 308] width 21 height 16
checkbox input "true"
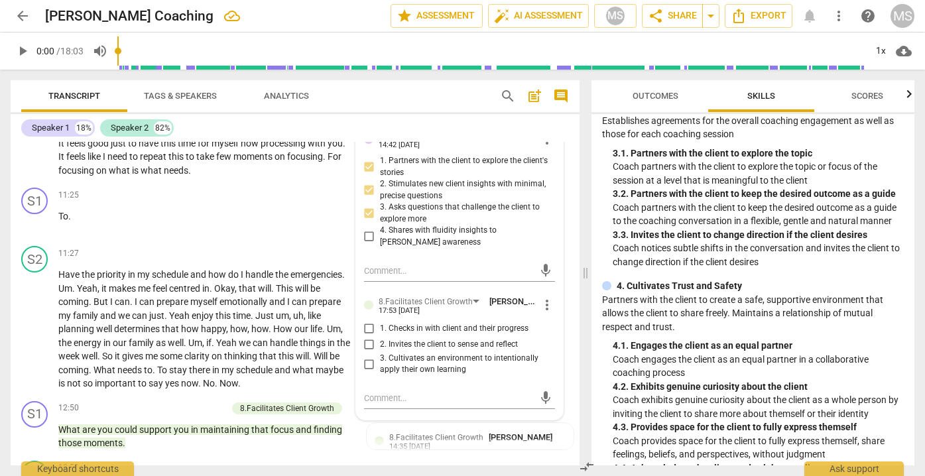
scroll to position [2238, 0]
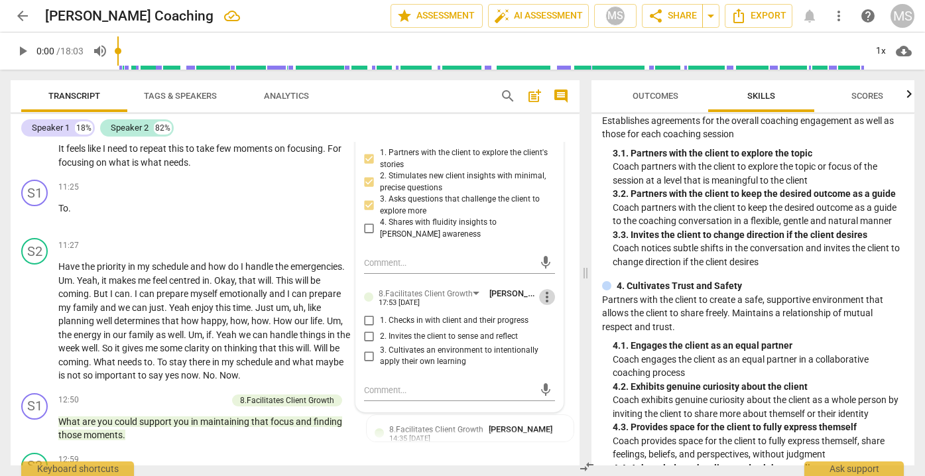
click at [543, 289] on span "more_vert" at bounding box center [547, 297] width 16 height 16
click at [555, 302] on li "Delete" at bounding box center [558, 304] width 46 height 25
click at [300, 206] on div "11:25 + Add competency keyboard_arrow_right To ." at bounding box center [208, 204] width 301 height 48
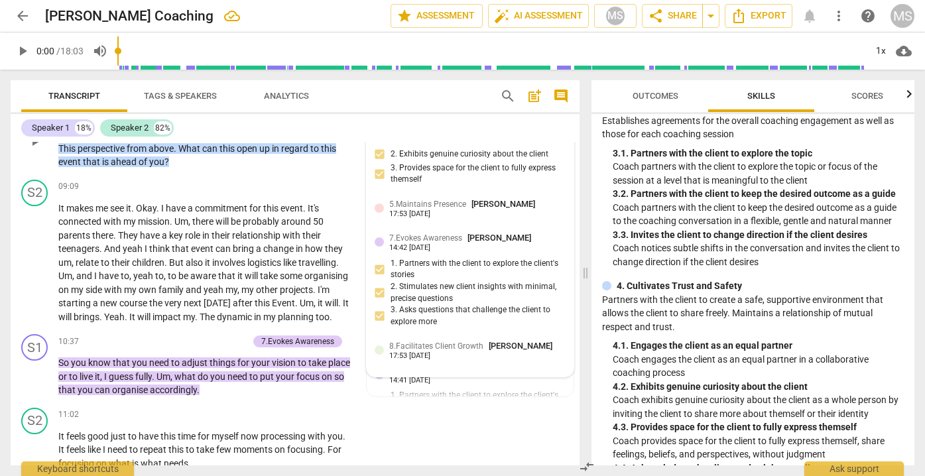
scroll to position [1940, 0]
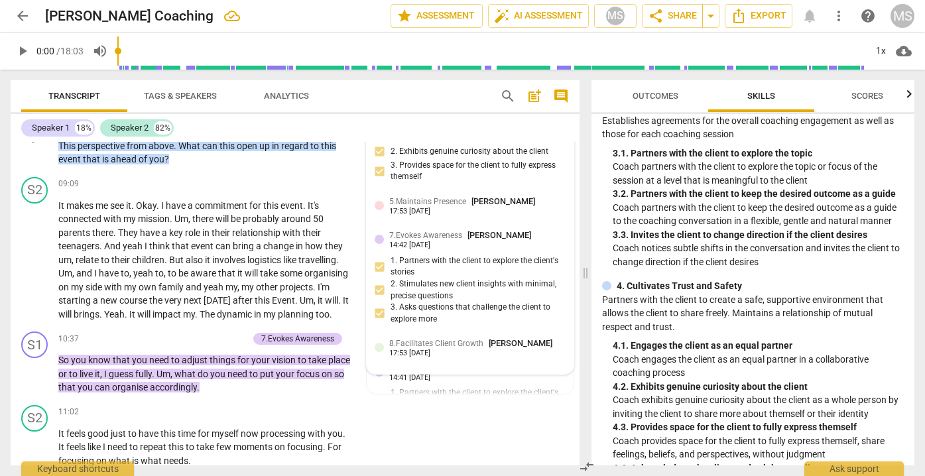
click at [416, 339] on span "8.Facilitates Client Growth" at bounding box center [436, 343] width 94 height 9
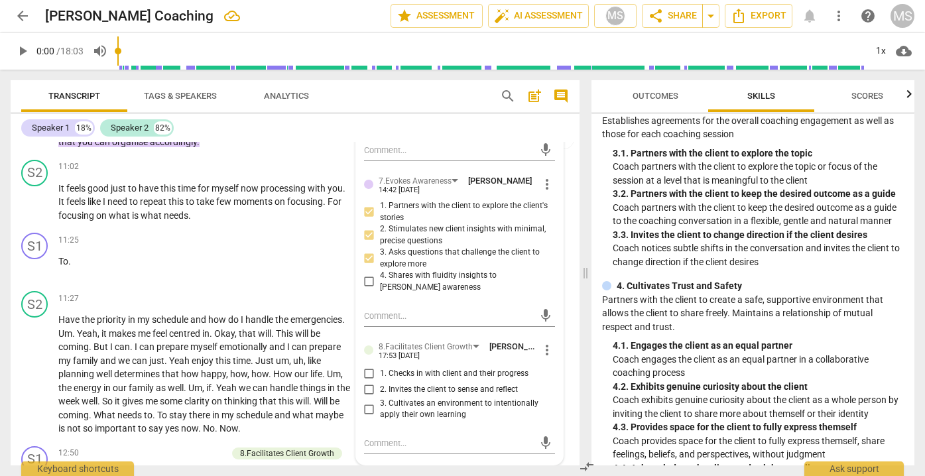
scroll to position [2191, 0]
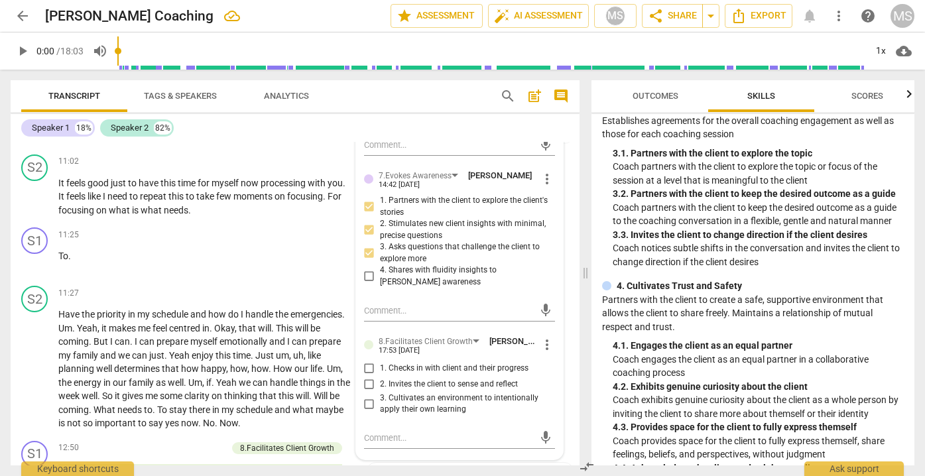
click at [545, 337] on span "more_vert" at bounding box center [547, 345] width 16 height 16
click at [550, 351] on li "Delete" at bounding box center [558, 352] width 46 height 25
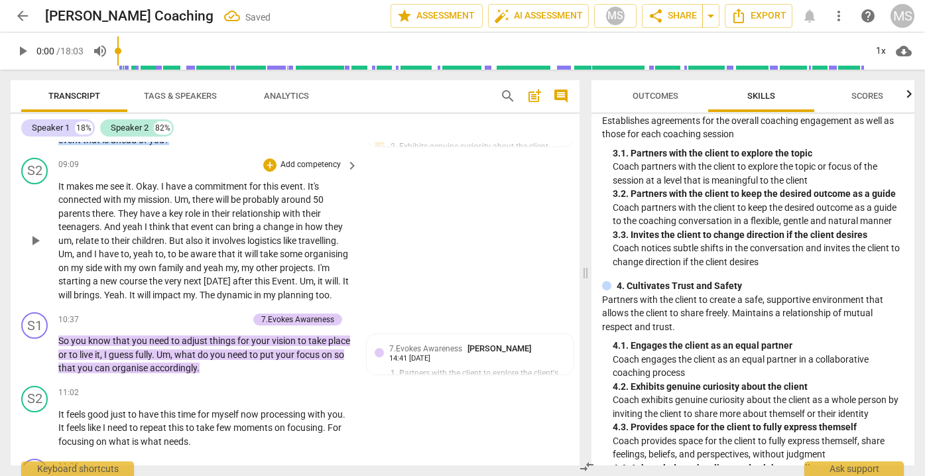
scroll to position [1950, 0]
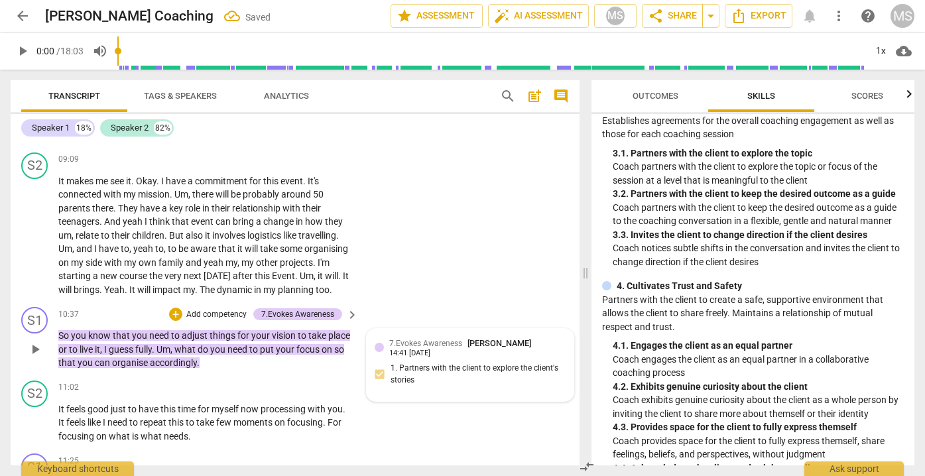
click at [408, 339] on span "7.Evokes Awareness" at bounding box center [425, 343] width 73 height 9
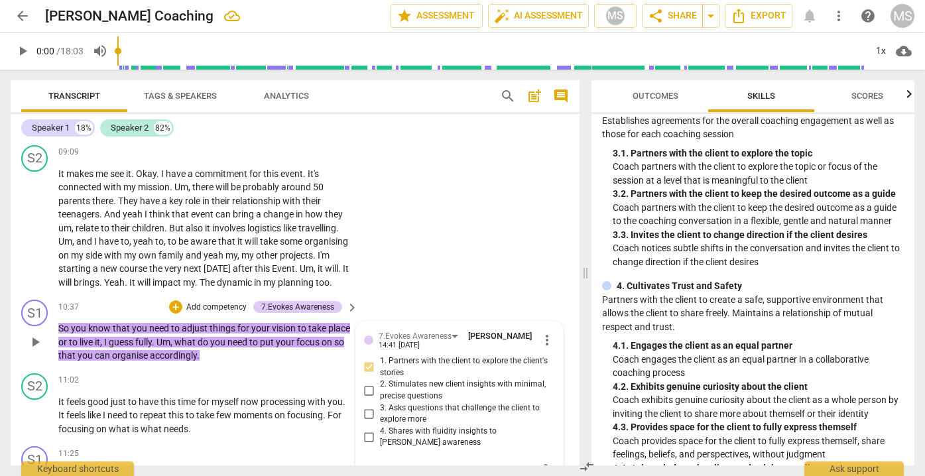
scroll to position [1963, 0]
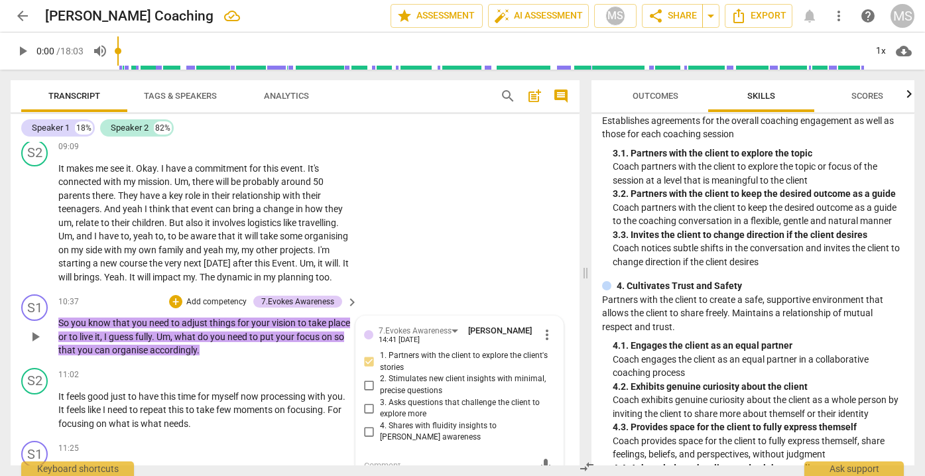
click at [186, 296] on p "Add competency" at bounding box center [216, 302] width 63 height 12
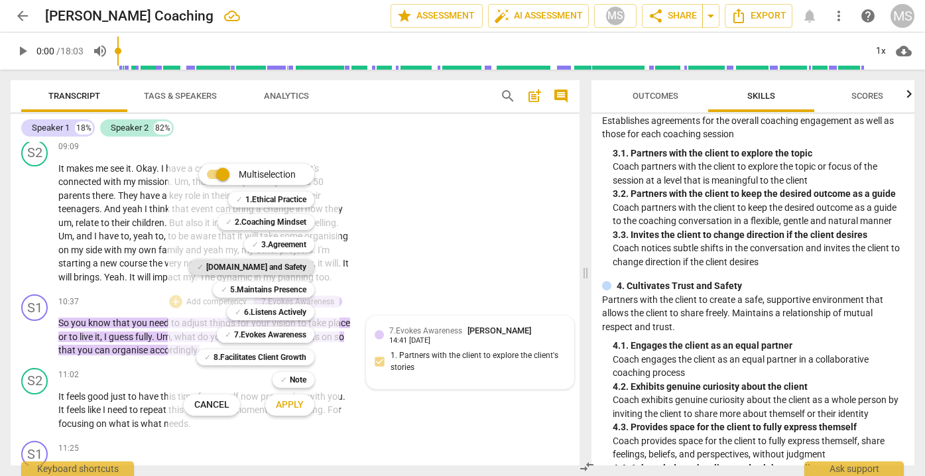
click at [280, 265] on b "[DOMAIN_NAME] and Safety" at bounding box center [256, 267] width 100 height 16
click at [281, 288] on b "5.Maintains Presence" at bounding box center [268, 290] width 76 height 16
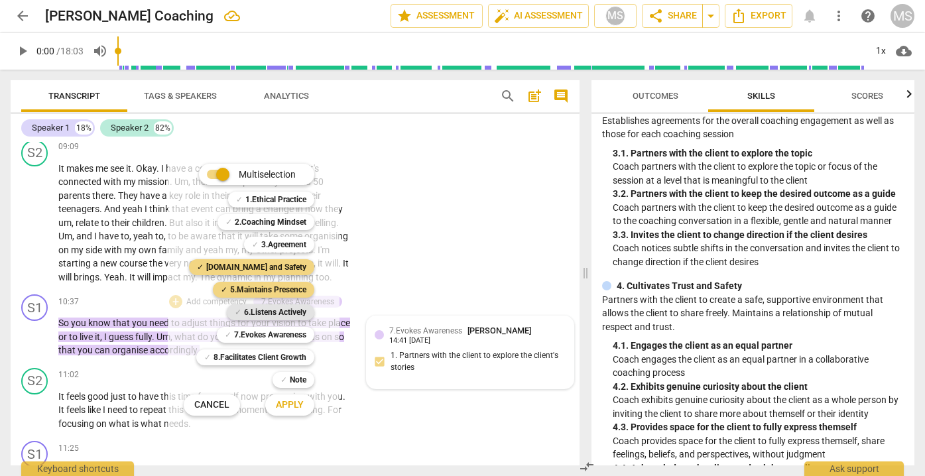
click at [277, 313] on b "6.Listens Actively" at bounding box center [275, 312] width 62 height 16
click at [274, 332] on b "7.Evokes Awareness" at bounding box center [270, 335] width 72 height 16
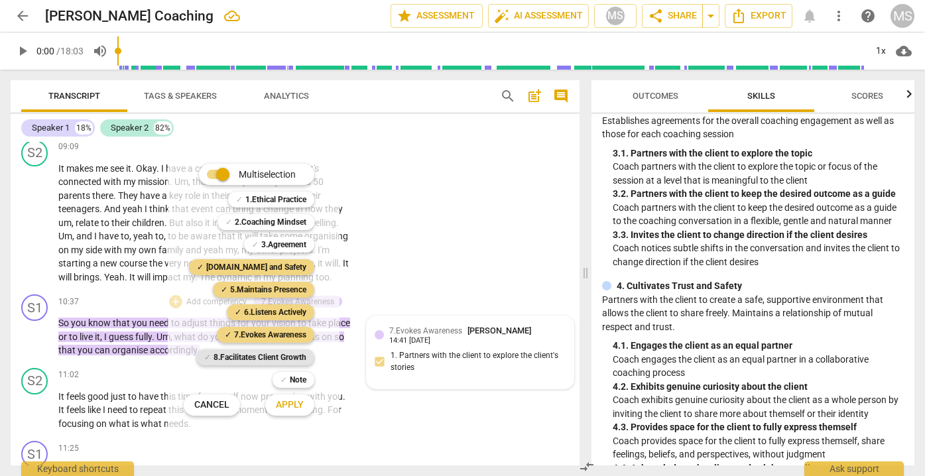
click at [277, 353] on b "8.Facilitates Client Growth" at bounding box center [260, 358] width 93 height 16
click at [287, 403] on span "Apply" at bounding box center [290, 405] width 28 height 13
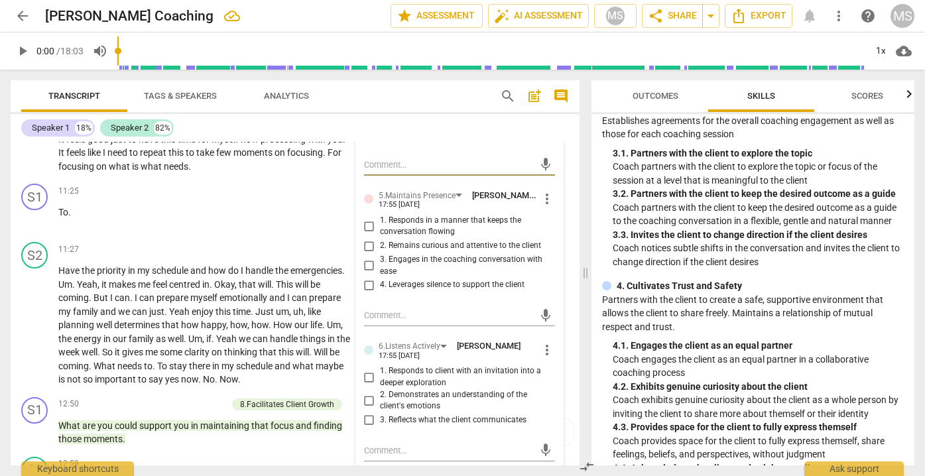
scroll to position [2251, 0]
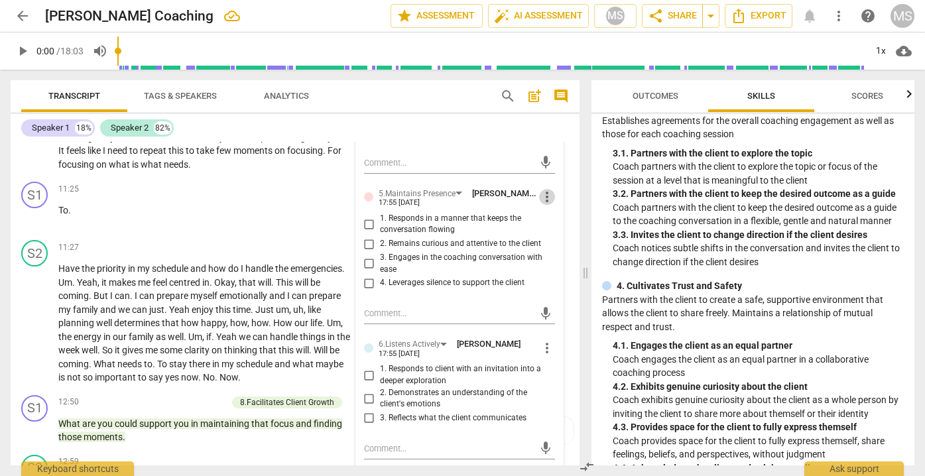
click at [539, 189] on span "more_vert" at bounding box center [547, 197] width 16 height 16
click at [556, 204] on li "Delete" at bounding box center [558, 207] width 46 height 25
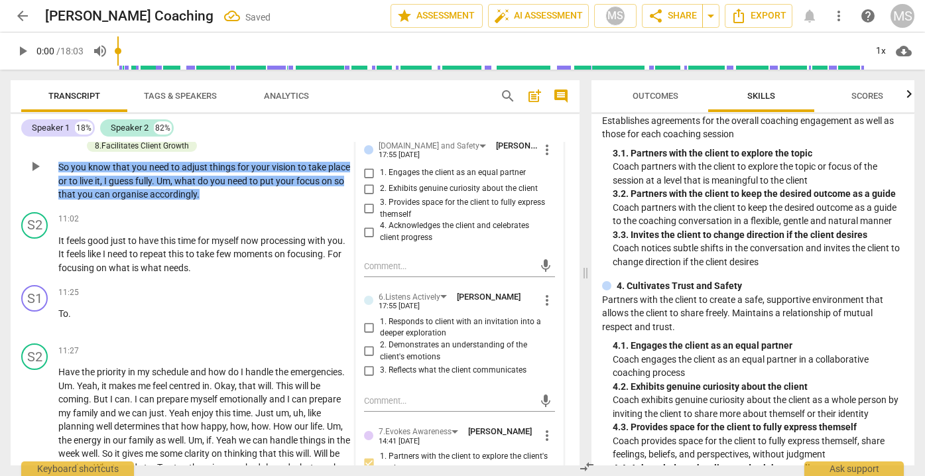
scroll to position [2102, 0]
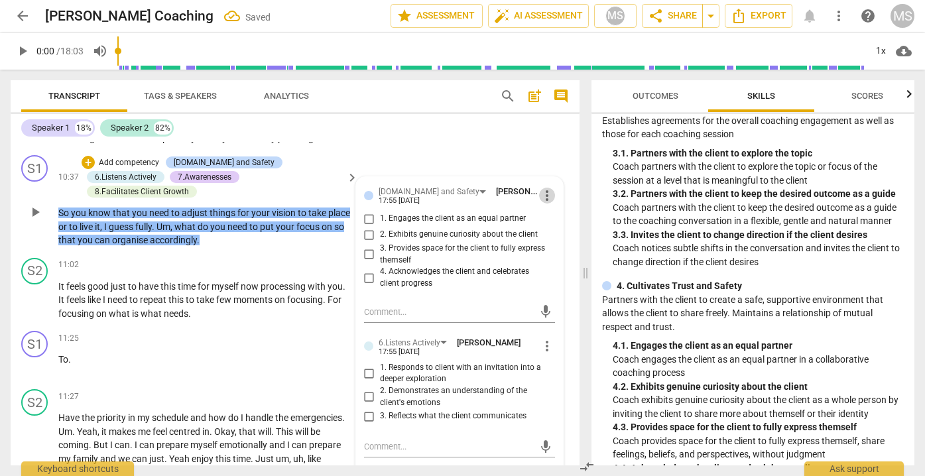
click at [544, 188] on span "more_vert" at bounding box center [547, 196] width 16 height 16
click at [554, 210] on li "Delete" at bounding box center [558, 208] width 46 height 25
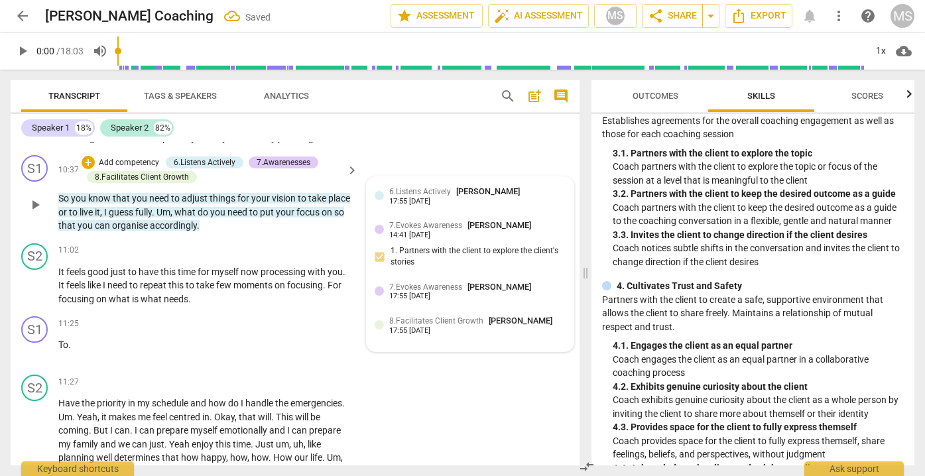
click at [407, 198] on div "17:55 [DATE]" at bounding box center [409, 202] width 41 height 9
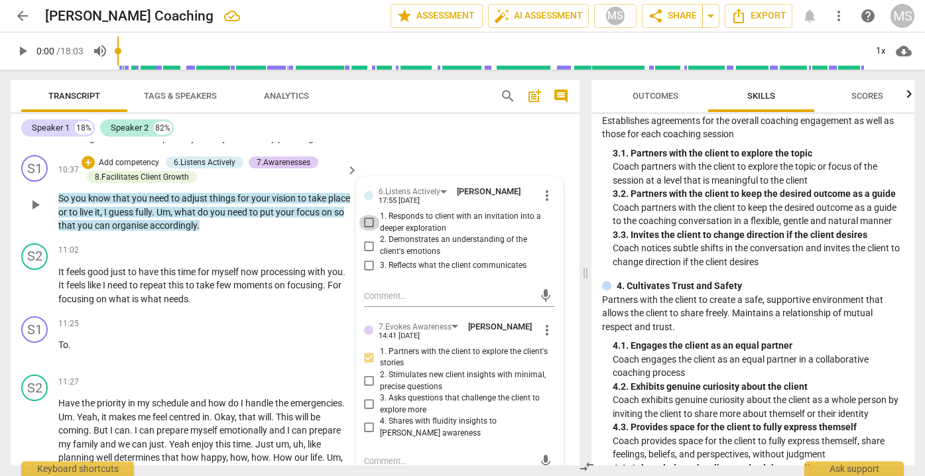
click at [372, 215] on input "1. Responds to client with an invitation into a deeper exploration" at bounding box center [369, 223] width 21 height 16
checkbox input "true"
click at [370, 258] on input "3. Reflects what the client communicates" at bounding box center [369, 266] width 21 height 16
checkbox input "true"
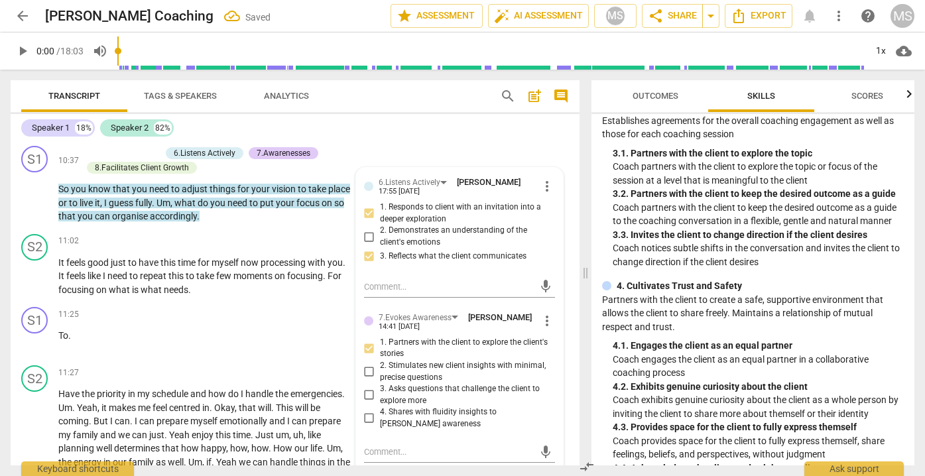
scroll to position [2110, 0]
click at [375, 365] on input "2. Stimulates new client insights with minimal, precise questions" at bounding box center [369, 373] width 21 height 16
checkbox input "true"
click at [369, 341] on input "1. Partners with the client to explore the client's stories" at bounding box center [369, 349] width 21 height 16
click at [371, 341] on input "1. Partners with the client to explore the client's stories" at bounding box center [369, 349] width 21 height 16
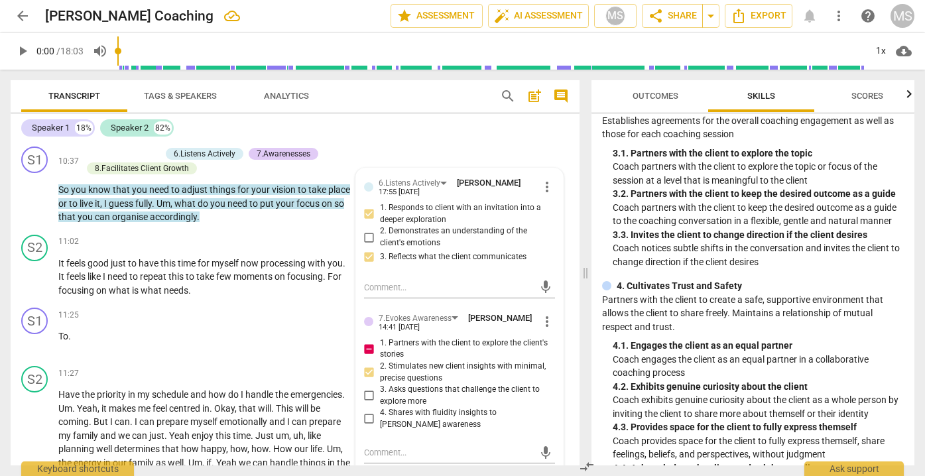
checkbox input "false"
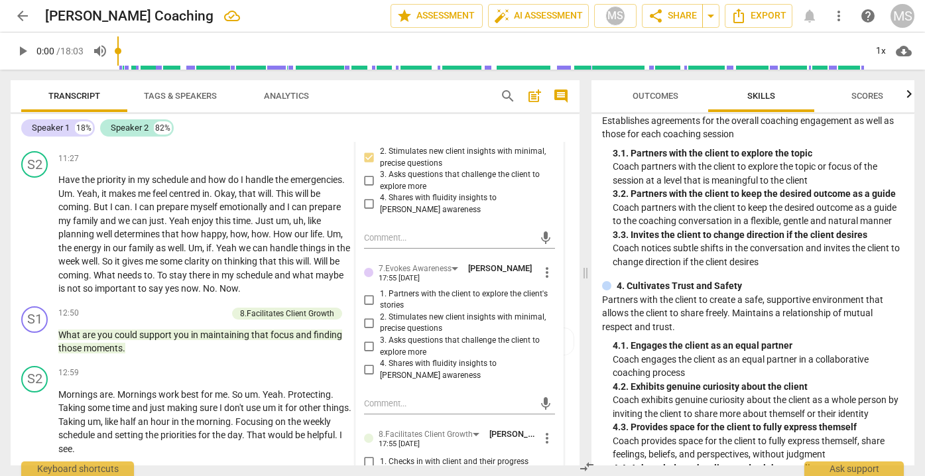
scroll to position [2327, 0]
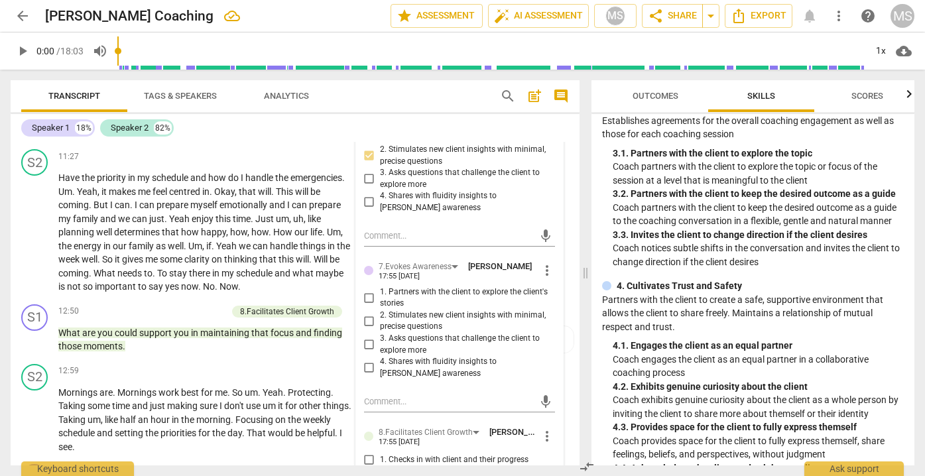
click at [369, 337] on input "3. Asks questions that challenge the client to explore more" at bounding box center [369, 345] width 21 height 16
checkbox input "true"
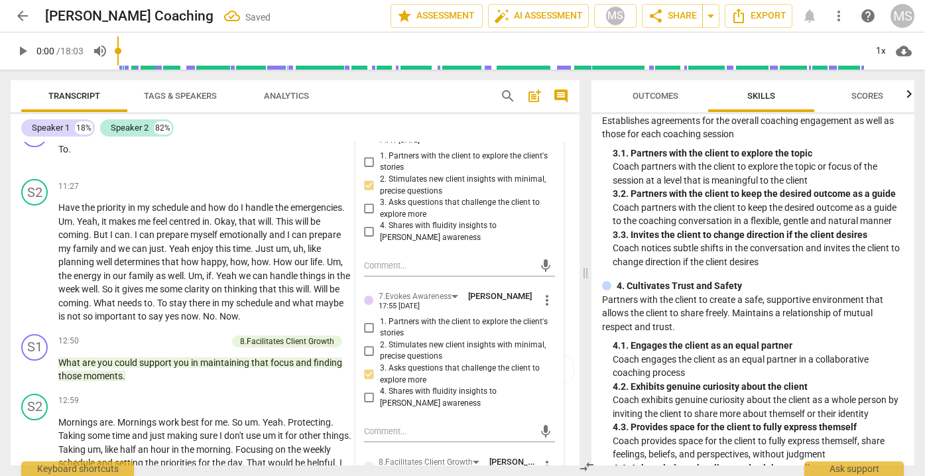
scroll to position [2300, 0]
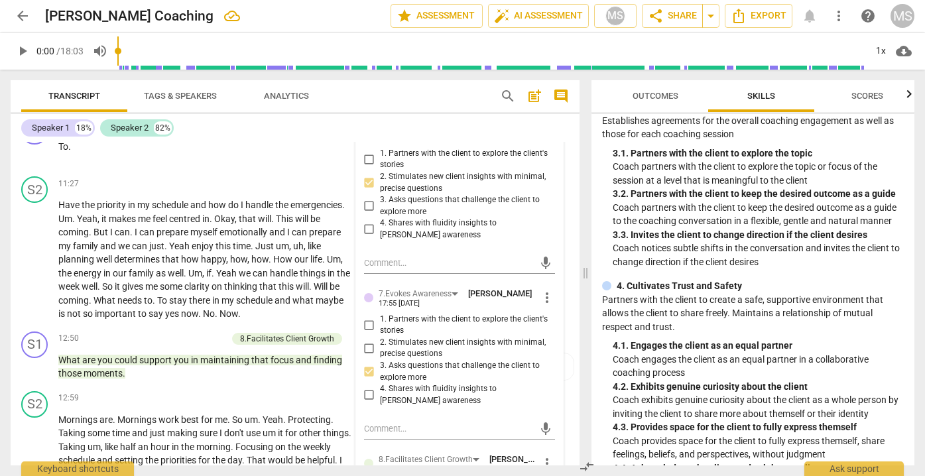
click at [541, 290] on span "more_vert" at bounding box center [547, 298] width 16 height 16
click at [556, 300] on li "Delete" at bounding box center [558, 304] width 46 height 25
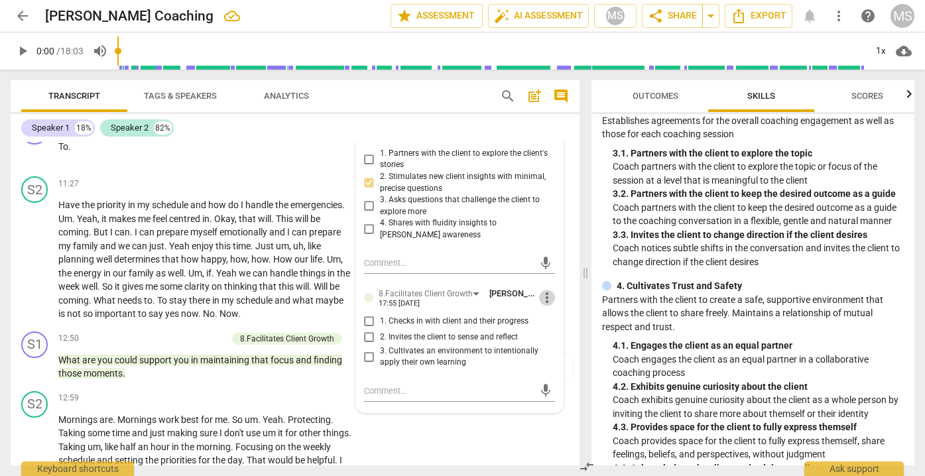
click at [545, 290] on span "more_vert" at bounding box center [547, 298] width 16 height 16
click at [549, 308] on li "Delete" at bounding box center [558, 304] width 46 height 25
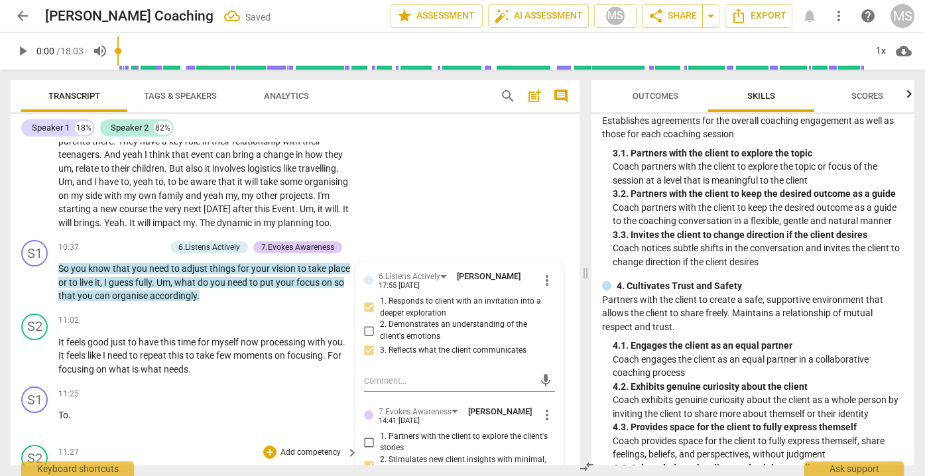
scroll to position [2014, 0]
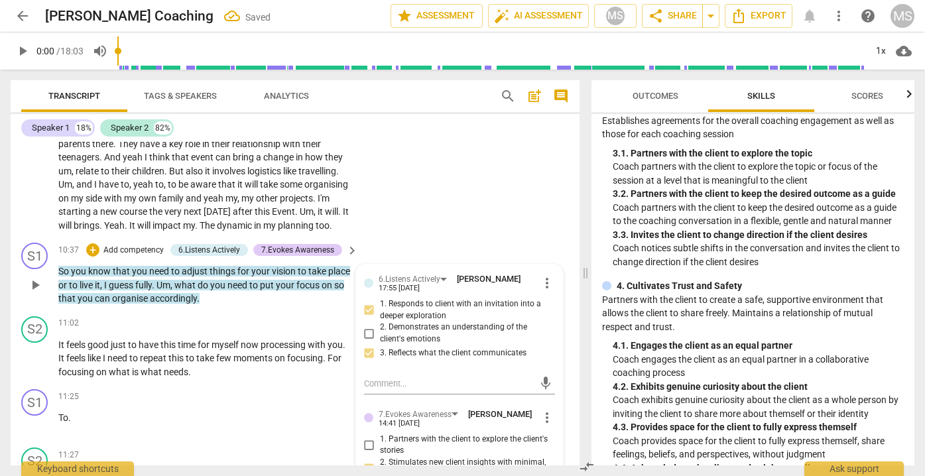
click at [294, 266] on span "vision" at bounding box center [285, 271] width 26 height 11
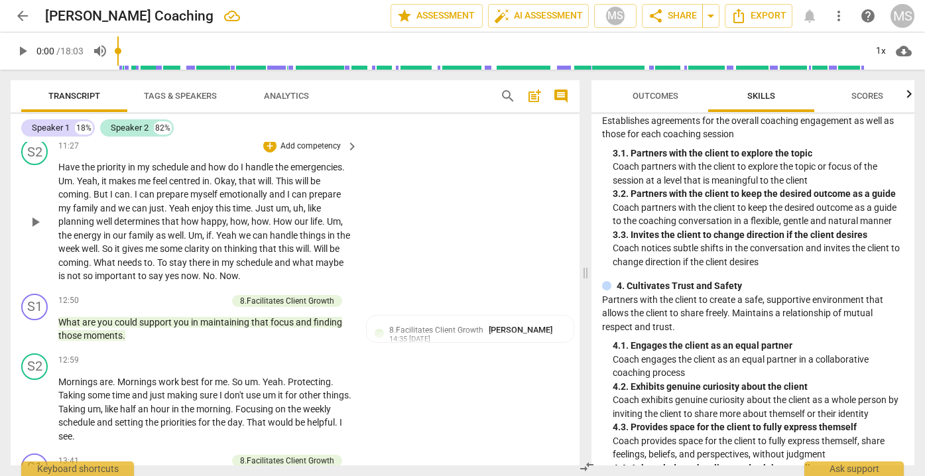
scroll to position [2333, 0]
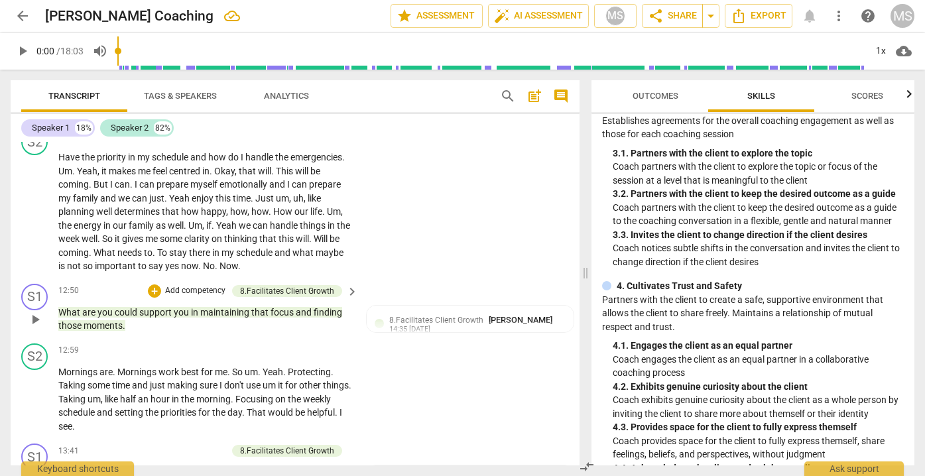
click at [191, 285] on p "Add competency" at bounding box center [195, 291] width 63 height 12
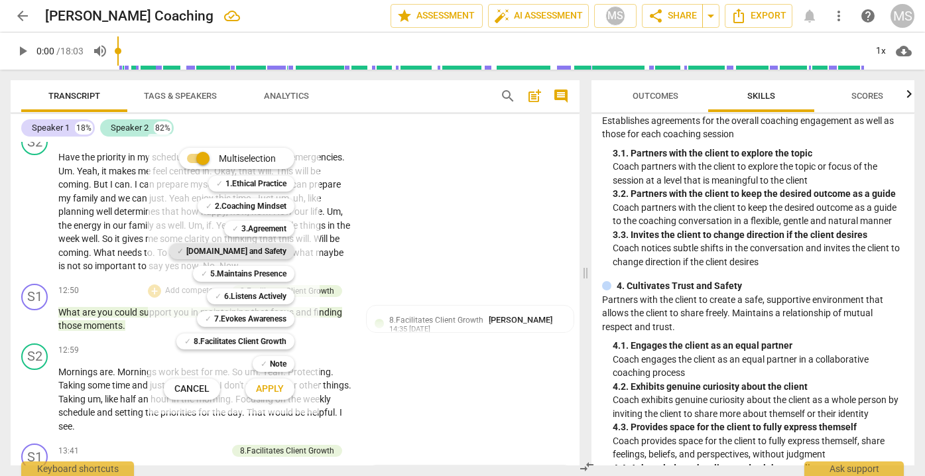
click at [252, 249] on b "[DOMAIN_NAME] and Safety" at bounding box center [236, 251] width 100 height 16
click at [252, 194] on div "✓ 1.Ethical Practice 1" at bounding box center [258, 183] width 111 height 23
click at [252, 204] on b "2.Coaching Mindset" at bounding box center [251, 206] width 72 height 16
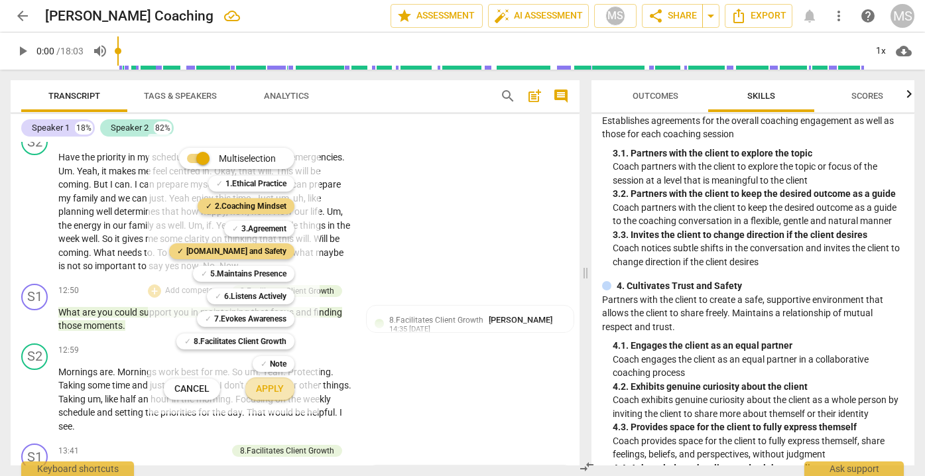
click at [266, 395] on span "Apply" at bounding box center [270, 389] width 28 height 13
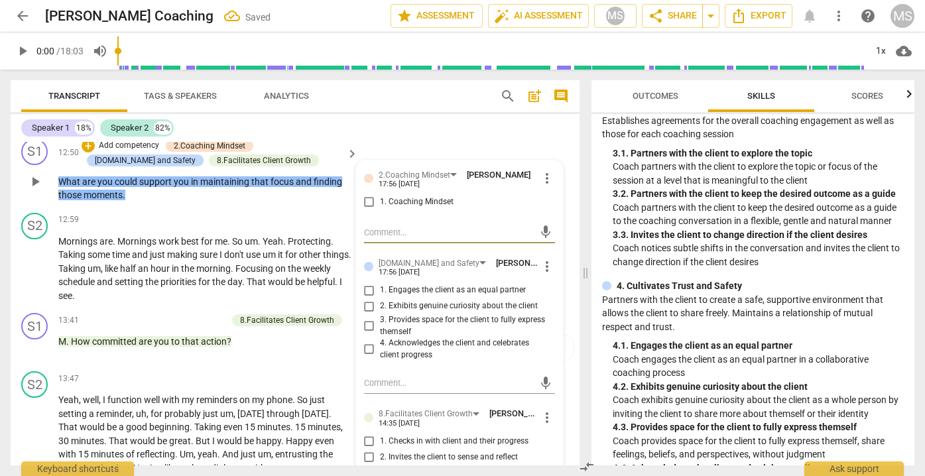
scroll to position [2479, 0]
click at [543, 170] on span "more_vert" at bounding box center [547, 178] width 16 height 16
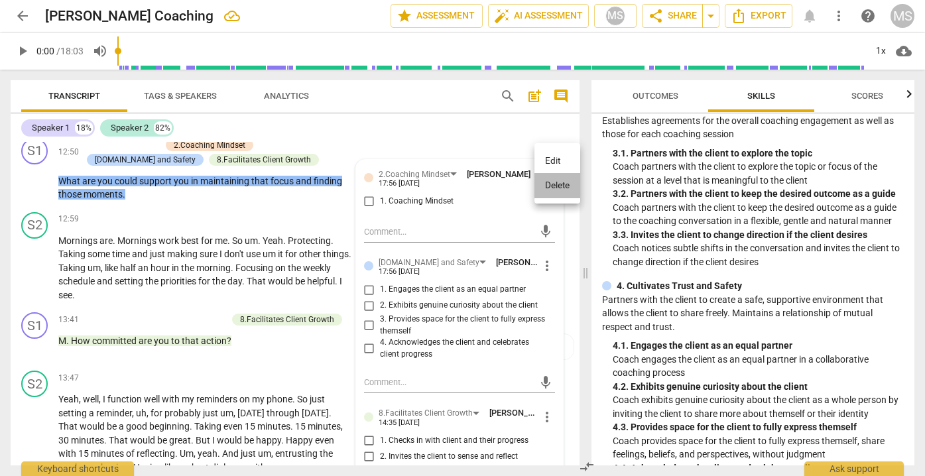
click at [549, 186] on li "Delete" at bounding box center [558, 185] width 46 height 25
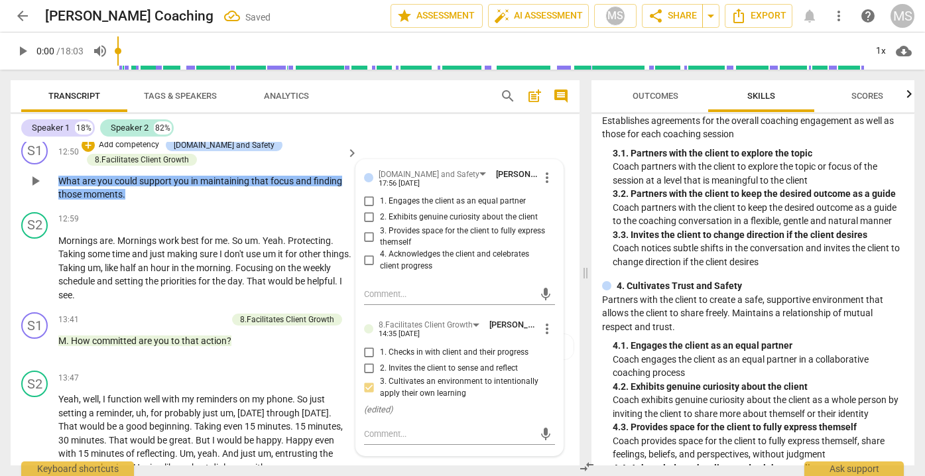
click at [432, 196] on span "1. Engages the client as an equal partner" at bounding box center [453, 202] width 146 height 12
click at [380, 194] on input "1. Engages the client as an equal partner" at bounding box center [369, 202] width 21 height 16
checkbox input "true"
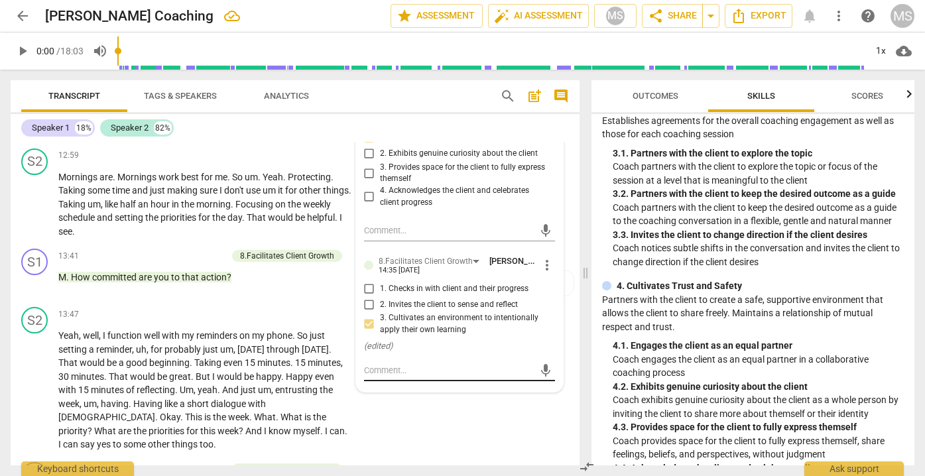
scroll to position [2547, 0]
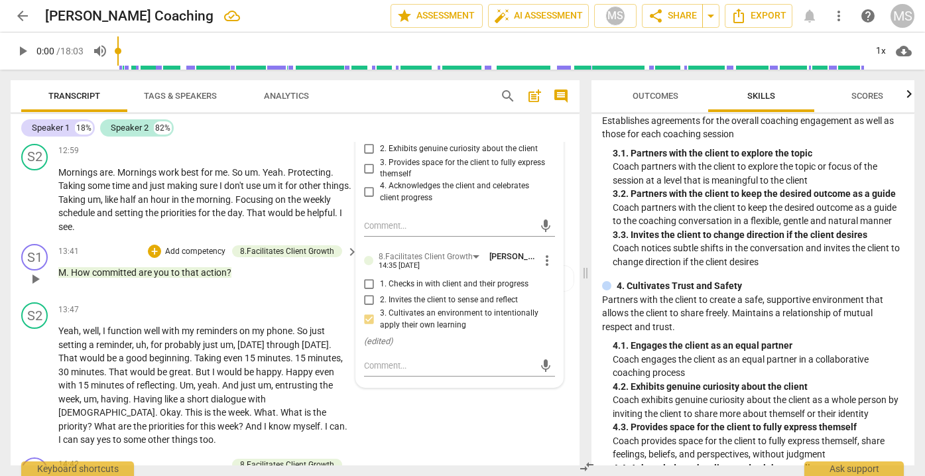
click at [328, 271] on div "13:41 + Add competency 8.Facilitates Client Growth keyboard_arrow_right M . How…" at bounding box center [208, 268] width 301 height 48
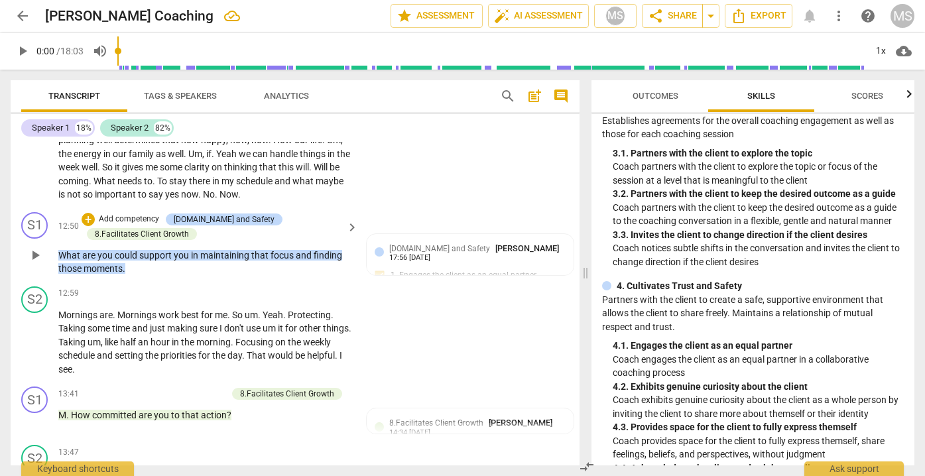
scroll to position [2406, 0]
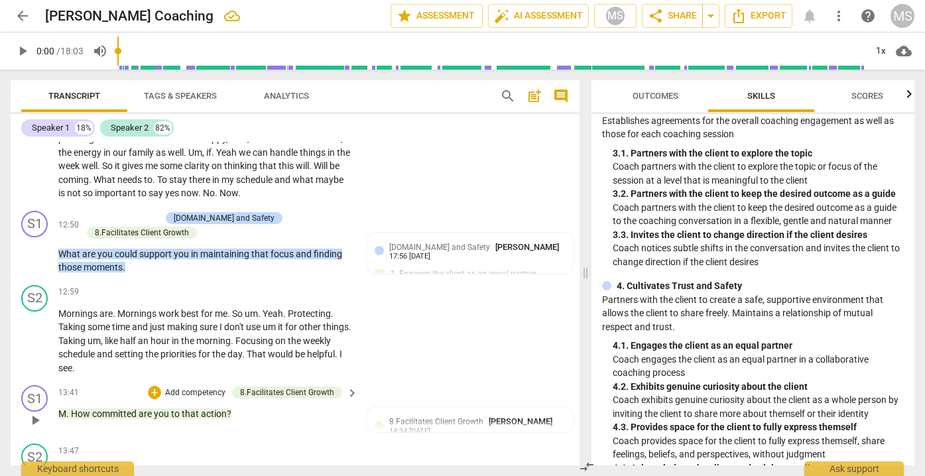
click at [190, 409] on span "that" at bounding box center [191, 414] width 19 height 11
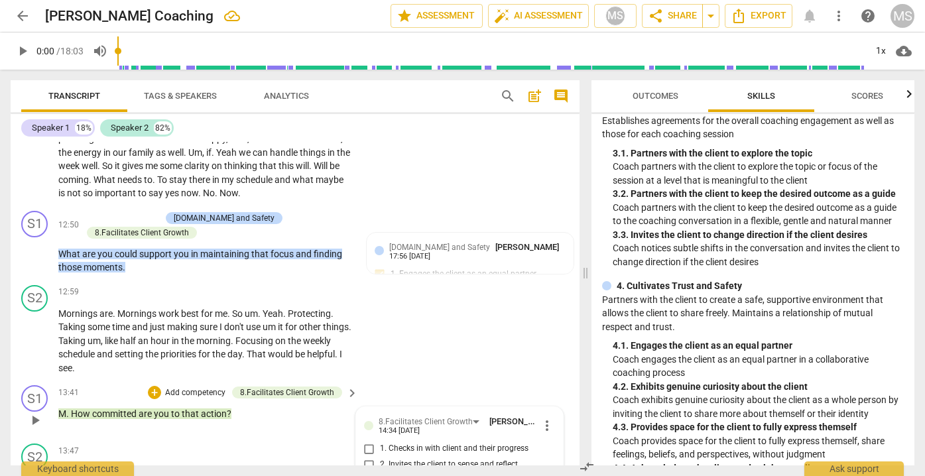
scroll to position [2612, 0]
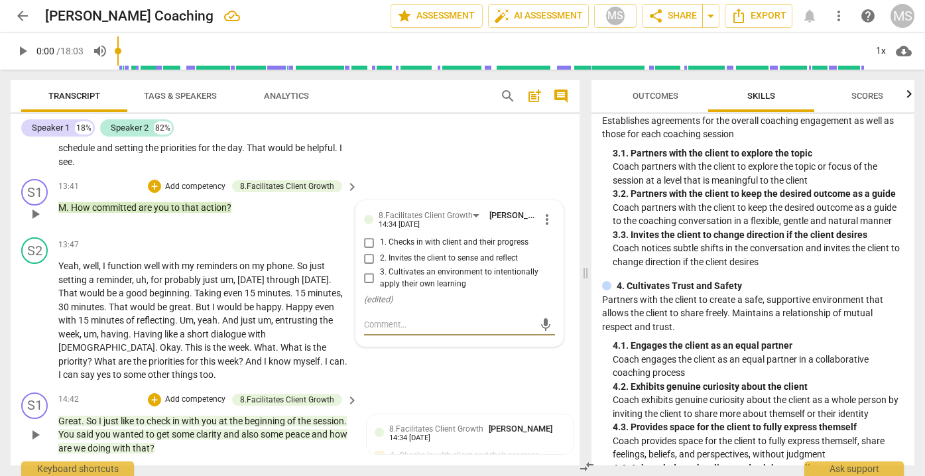
click at [194, 394] on p "Add competency" at bounding box center [195, 400] width 63 height 12
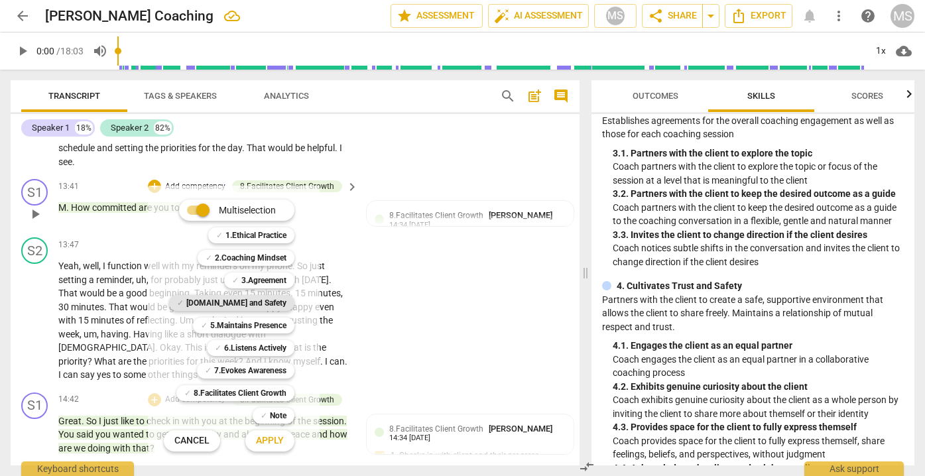
click at [253, 303] on b "[DOMAIN_NAME] and Safety" at bounding box center [236, 303] width 100 height 16
click at [252, 280] on b "3.Agreement" at bounding box center [263, 281] width 45 height 16
click at [269, 436] on span "Apply" at bounding box center [270, 440] width 28 height 13
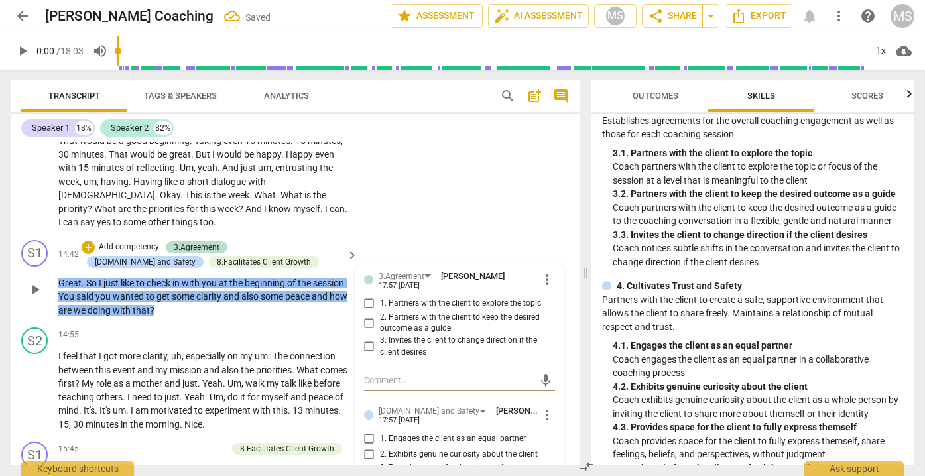
scroll to position [2763, 0]
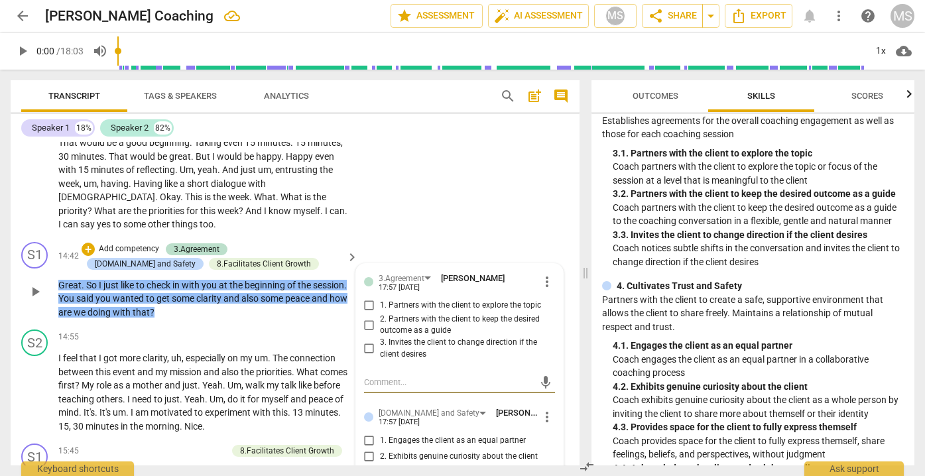
click at [539, 274] on span "more_vert" at bounding box center [547, 282] width 16 height 16
click at [554, 281] on li "Delete" at bounding box center [558, 284] width 46 height 25
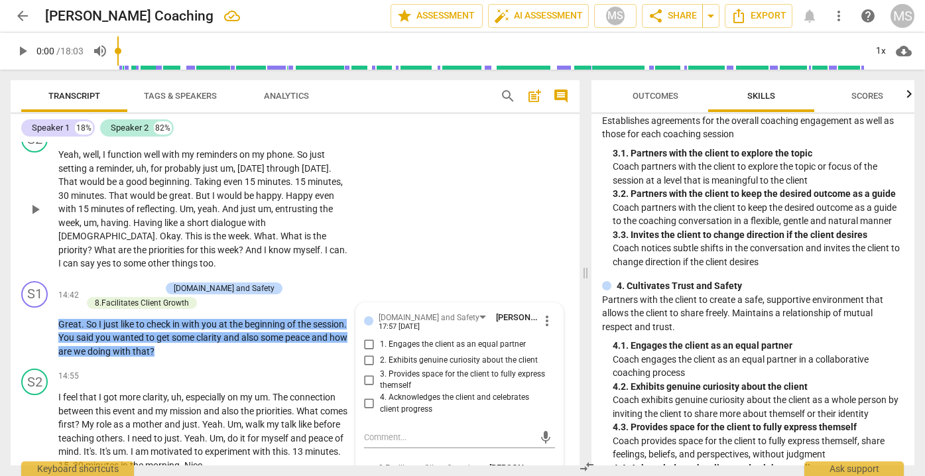
scroll to position [2729, 0]
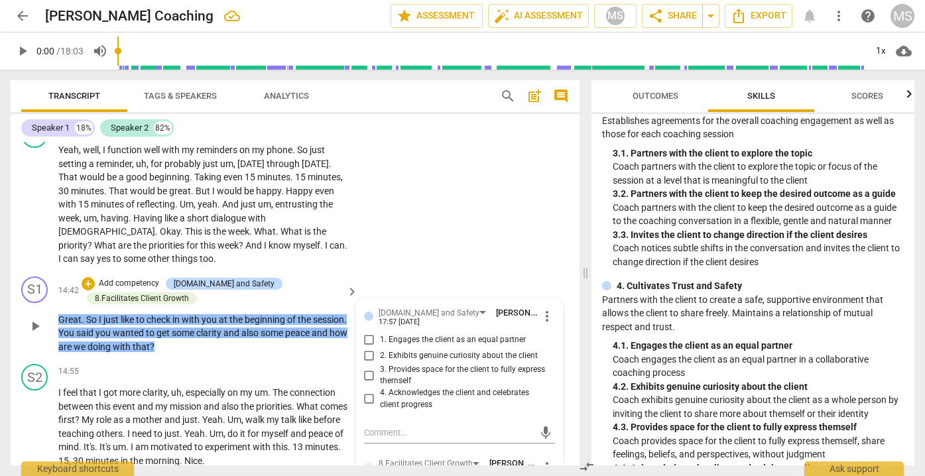
click at [413, 334] on span "1. Engages the client as an equal partner" at bounding box center [453, 340] width 146 height 12
click at [380, 332] on input "1. Engages the client as an equal partner" at bounding box center [369, 340] width 21 height 16
checkbox input "true"
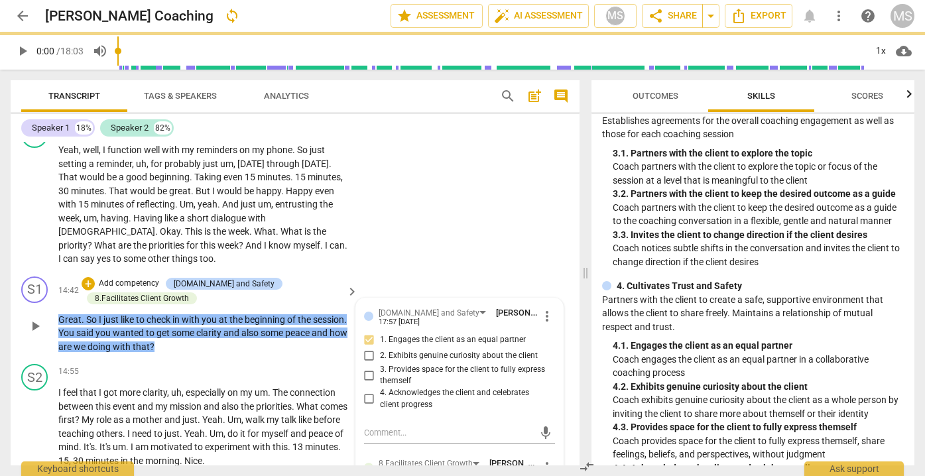
click at [269, 313] on p "Great . So I just like to check in with you at the beginning of the session . Y…" at bounding box center [204, 333] width 293 height 41
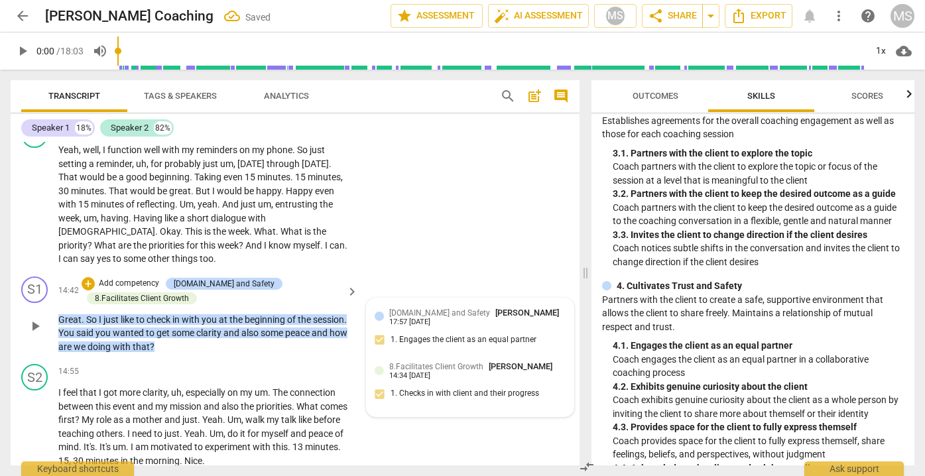
click at [425, 320] on div "[DOMAIN_NAME] and Safety [PERSON_NAME] 17:57 [DATE] 1. Engages the client as an…" at bounding box center [470, 330] width 191 height 48
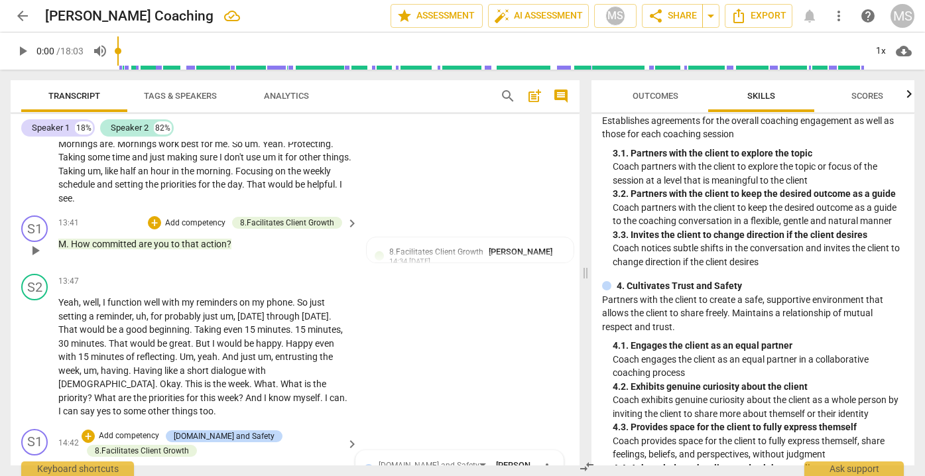
scroll to position [2569, 0]
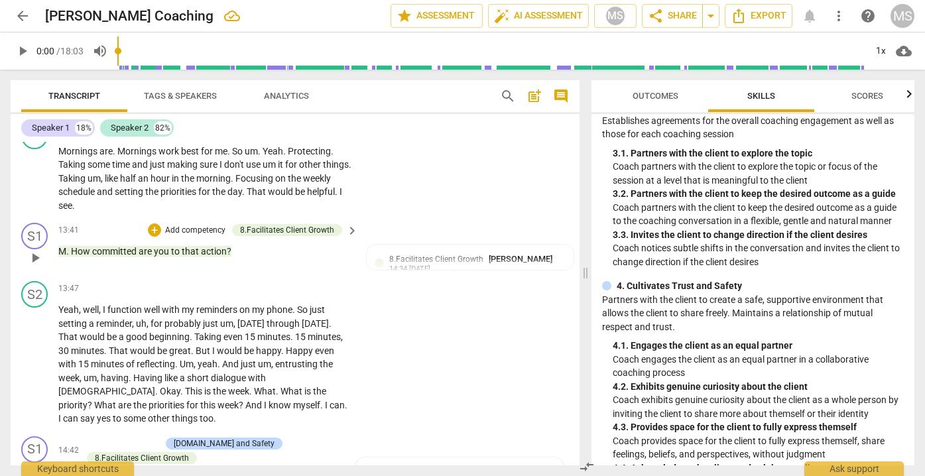
click at [164, 225] on p "Add competency" at bounding box center [195, 231] width 63 height 12
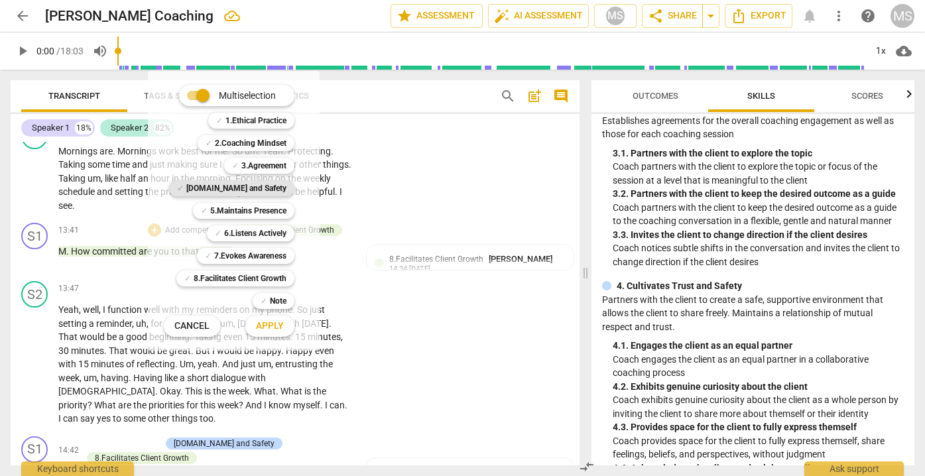
click at [264, 184] on b "[DOMAIN_NAME] and Safety" at bounding box center [236, 188] width 100 height 16
click at [263, 328] on span "Apply" at bounding box center [270, 326] width 28 height 13
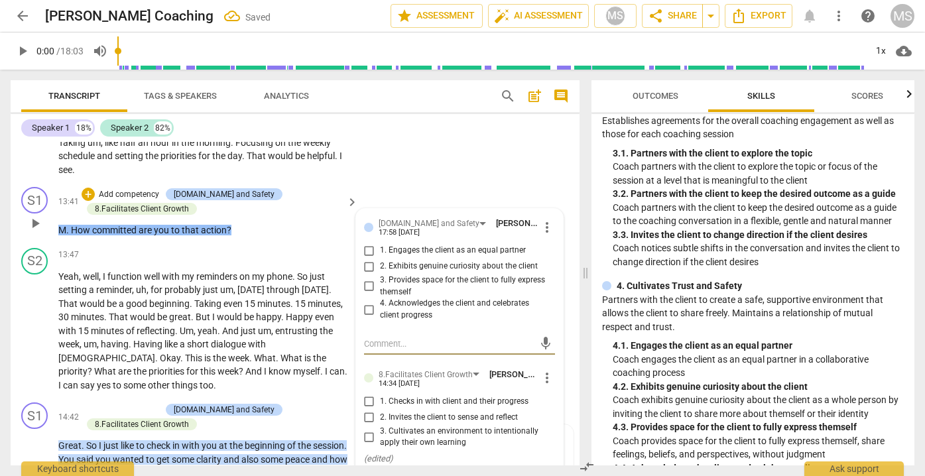
scroll to position [2608, 0]
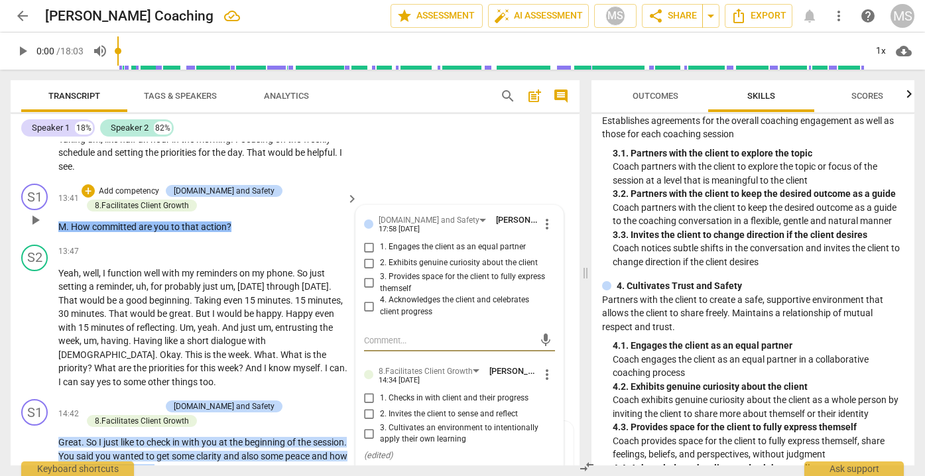
click at [545, 216] on span "more_vert" at bounding box center [547, 224] width 16 height 16
click at [547, 231] on li "Delete" at bounding box center [558, 229] width 46 height 25
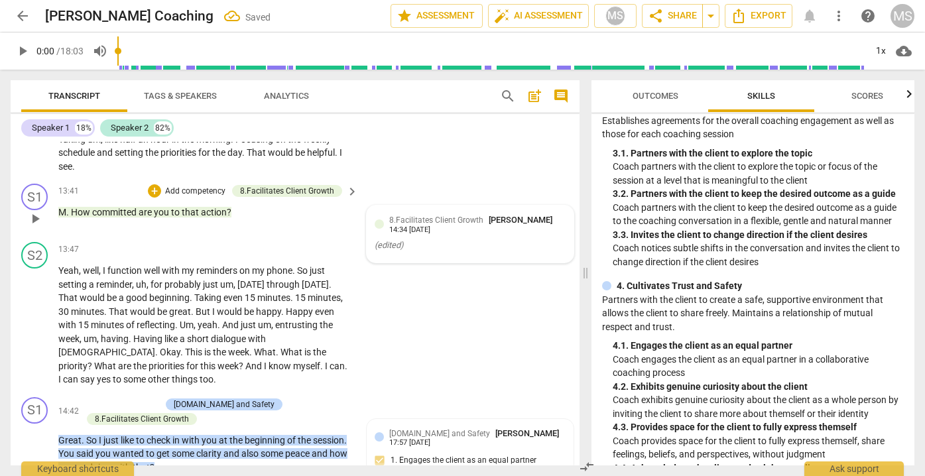
click at [495, 214] on div "8.Facilitates Client Growth [PERSON_NAME] 14:34 [DATE]" at bounding box center [477, 224] width 176 height 21
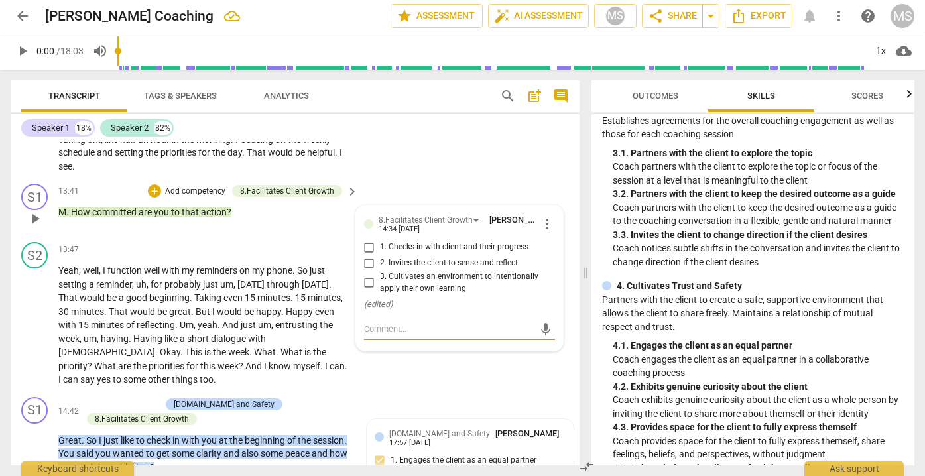
click at [365, 255] on input "2. Invites the client to sense and reflect" at bounding box center [369, 263] width 21 height 16
checkbox input "true"
click at [336, 215] on div "S1 play_arrow pause 13:41 + Add competency 8.Facilitates Client Growth keyboard…" at bounding box center [295, 207] width 569 height 58
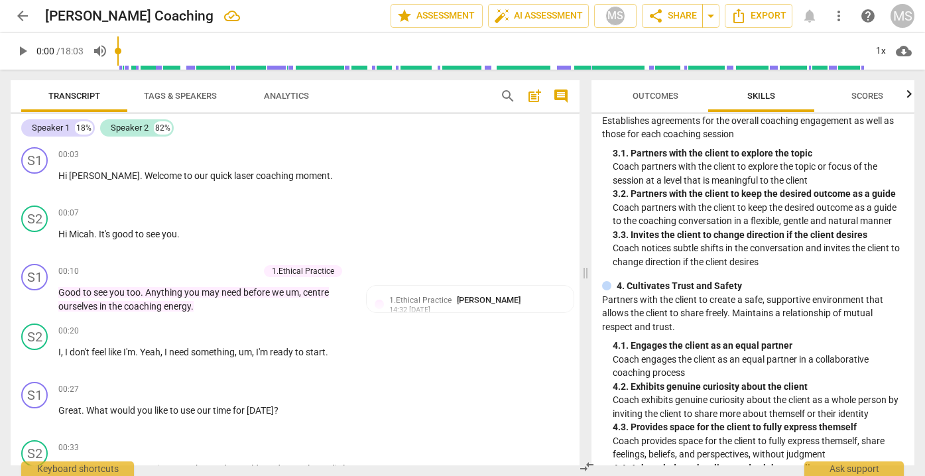
scroll to position [0, 0]
click at [193, 92] on span "Tags & Speakers" at bounding box center [180, 96] width 73 height 10
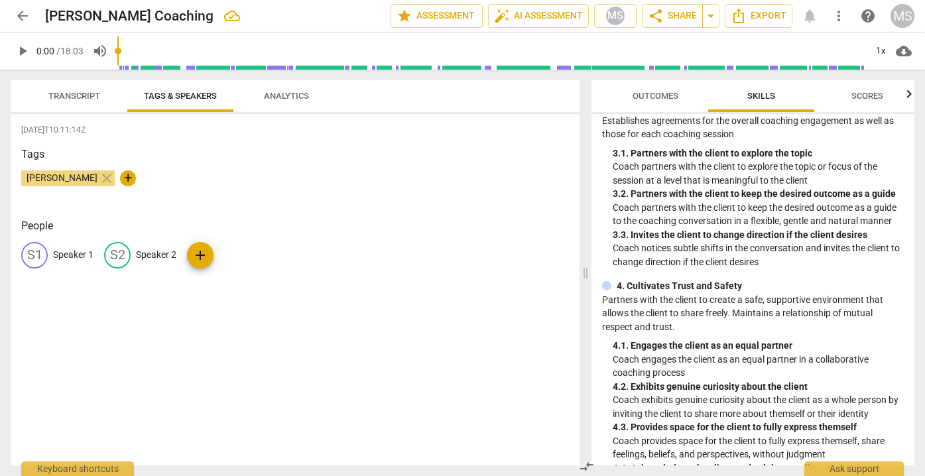
click at [90, 86] on button "Transcript" at bounding box center [74, 96] width 106 height 32
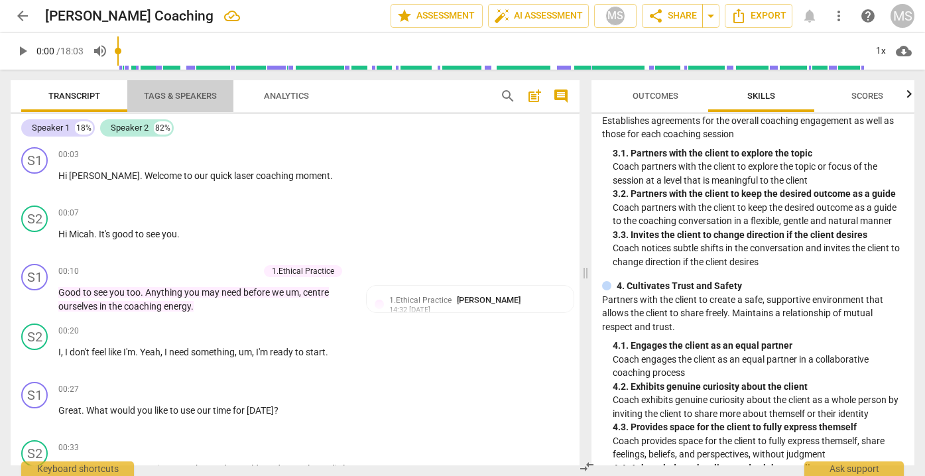
click at [173, 94] on span "Tags & Speakers" at bounding box center [180, 96] width 73 height 10
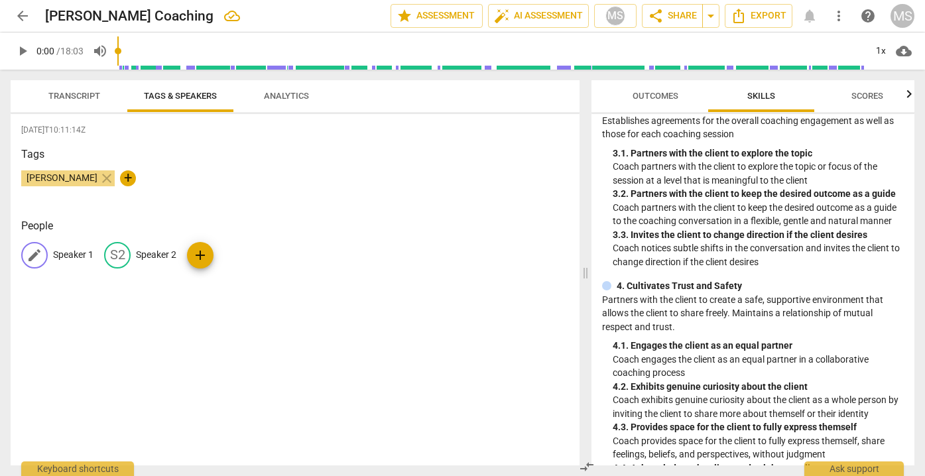
click at [40, 251] on span "edit" at bounding box center [35, 255] width 16 height 16
type input "Maike"
click at [220, 171] on div "[PERSON_NAME] close +" at bounding box center [295, 183] width 548 height 27
click at [136, 256] on p "Speaker 2" at bounding box center [140, 255] width 40 height 14
type input "[PERSON_NAME]"
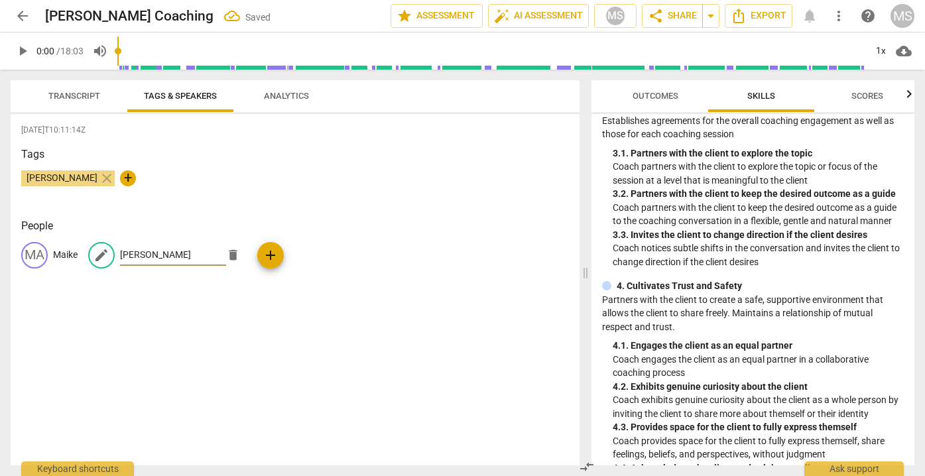
click at [194, 165] on div "Tags [PERSON_NAME] close +" at bounding box center [295, 177] width 548 height 61
click at [306, 100] on span "Analytics" at bounding box center [286, 96] width 45 height 10
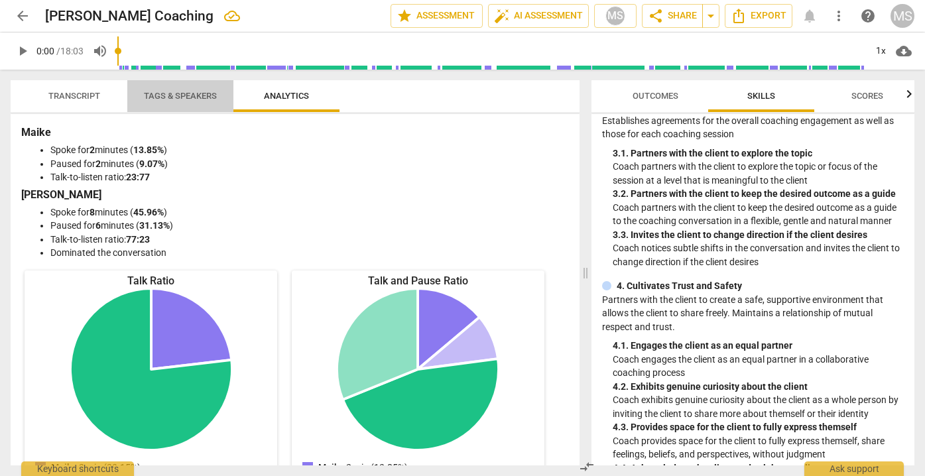
click at [193, 96] on span "Tags & Speakers" at bounding box center [180, 96] width 73 height 10
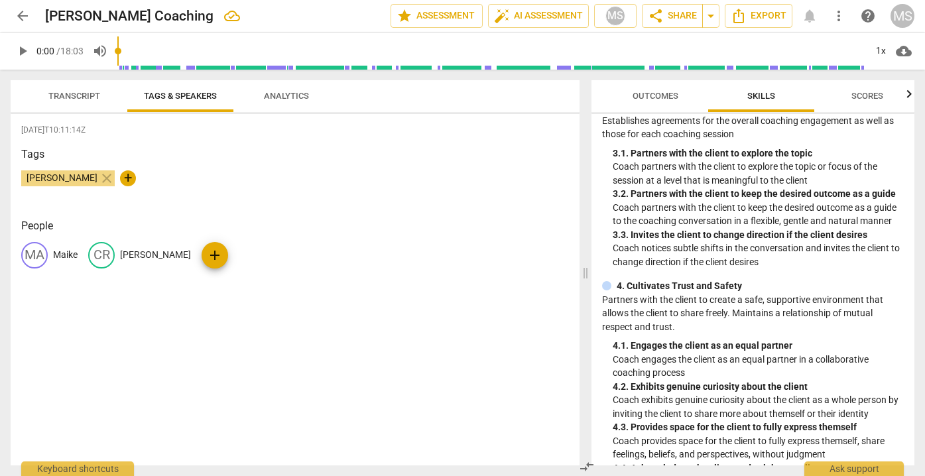
click at [107, 93] on span "Transcript" at bounding box center [74, 97] width 84 height 18
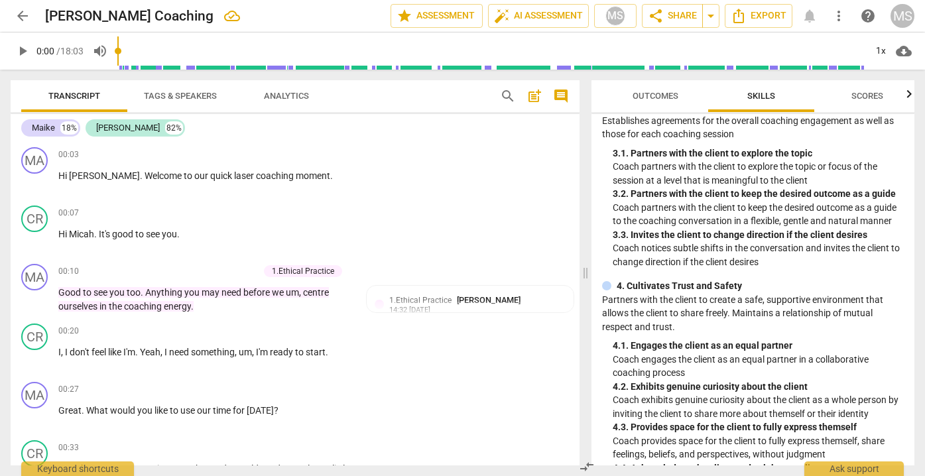
click at [646, 94] on span "Outcomes" at bounding box center [656, 96] width 46 height 10
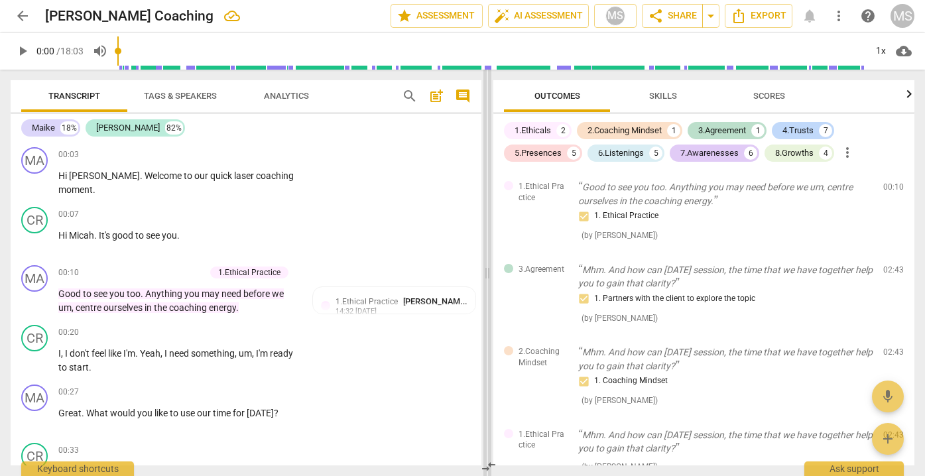
drag, startPoint x: 586, startPoint y: 275, endPoint x: 487, endPoint y: 257, distance: 99.9
click at [487, 257] on span at bounding box center [487, 273] width 8 height 407
click at [759, 88] on span "Scores" at bounding box center [770, 97] width 64 height 18
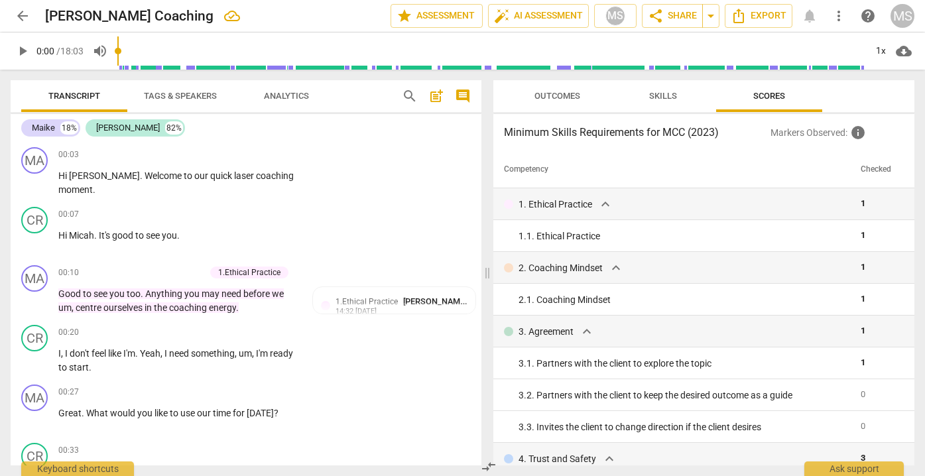
click at [678, 95] on span "Skills" at bounding box center [663, 97] width 60 height 18
